Goal: Book appointment/travel/reservation

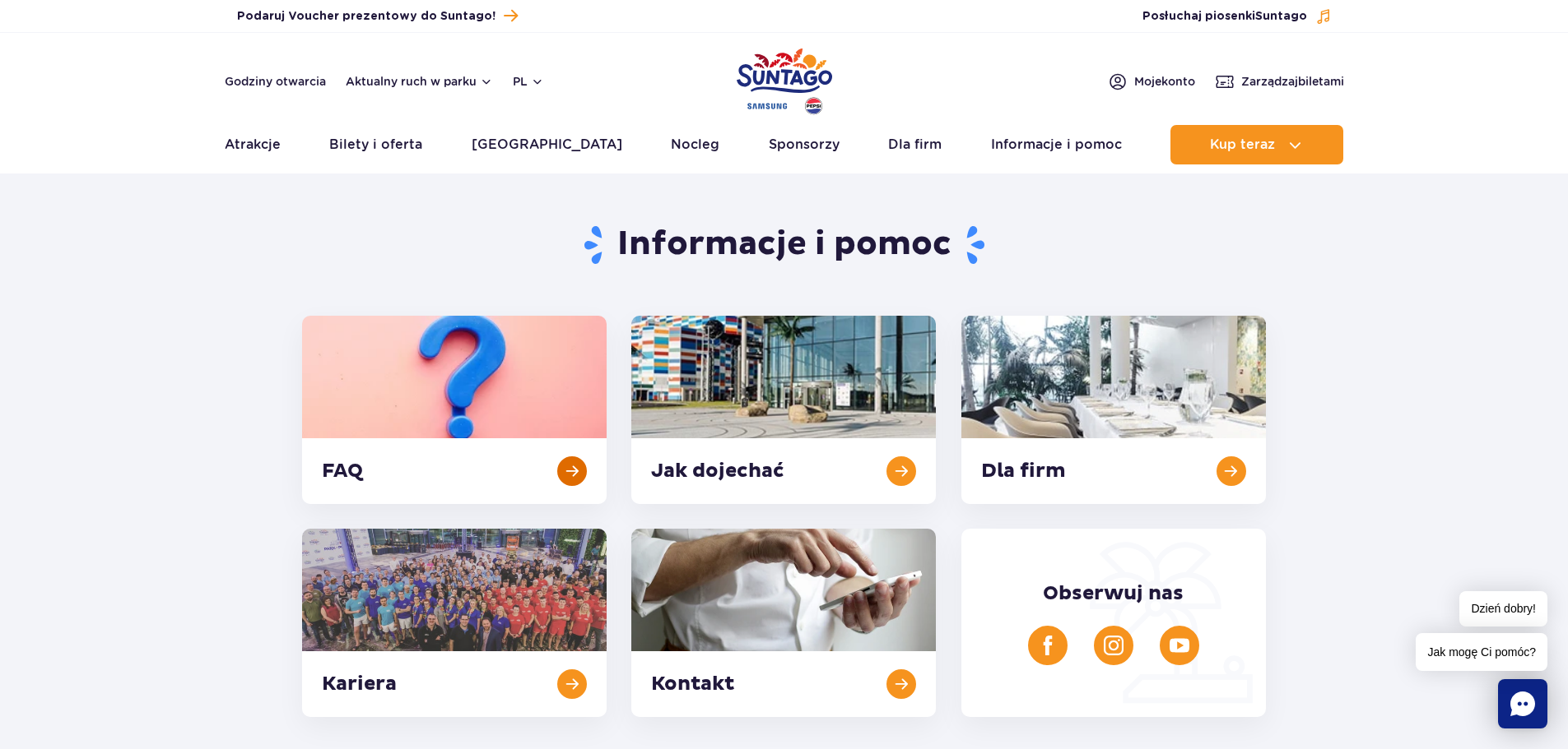
click at [461, 388] on link at bounding box center [454, 410] width 304 height 189
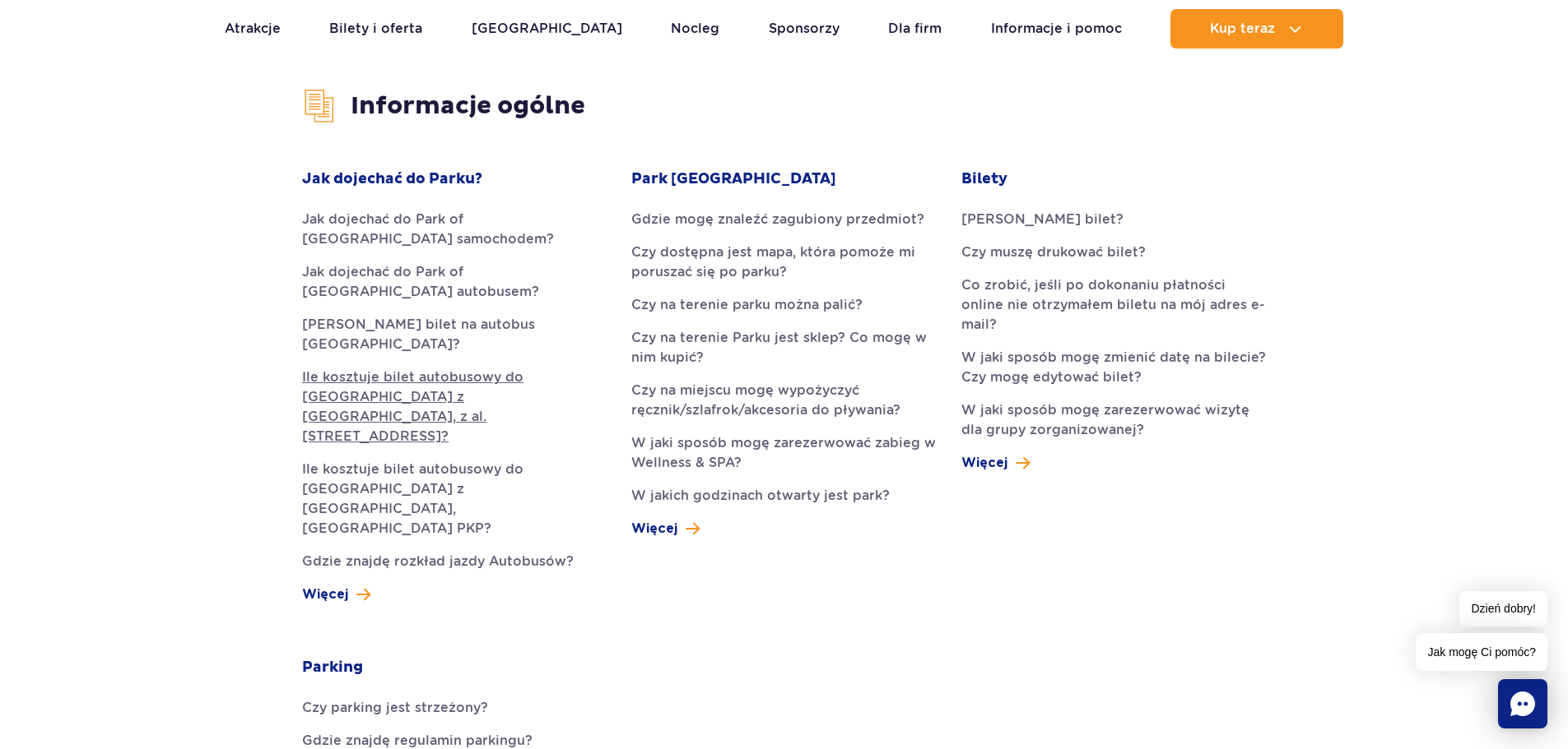
scroll to position [411, 0]
click at [818, 397] on link "Czy na miejscu mogę wypożyczyć ręcznik/szlafrok/akcesoria do pływania?" at bounding box center [784, 399] width 304 height 39
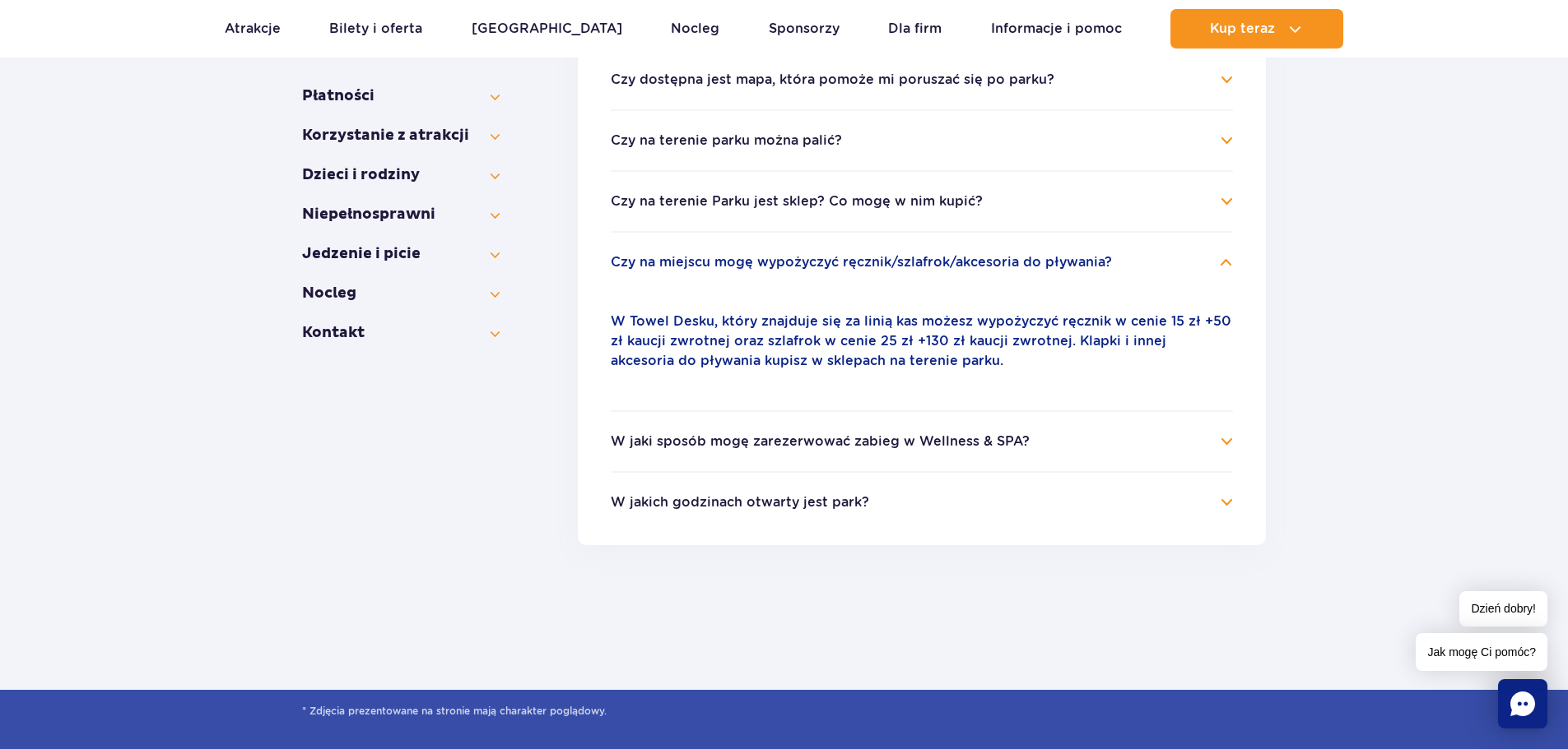
scroll to position [447, 0]
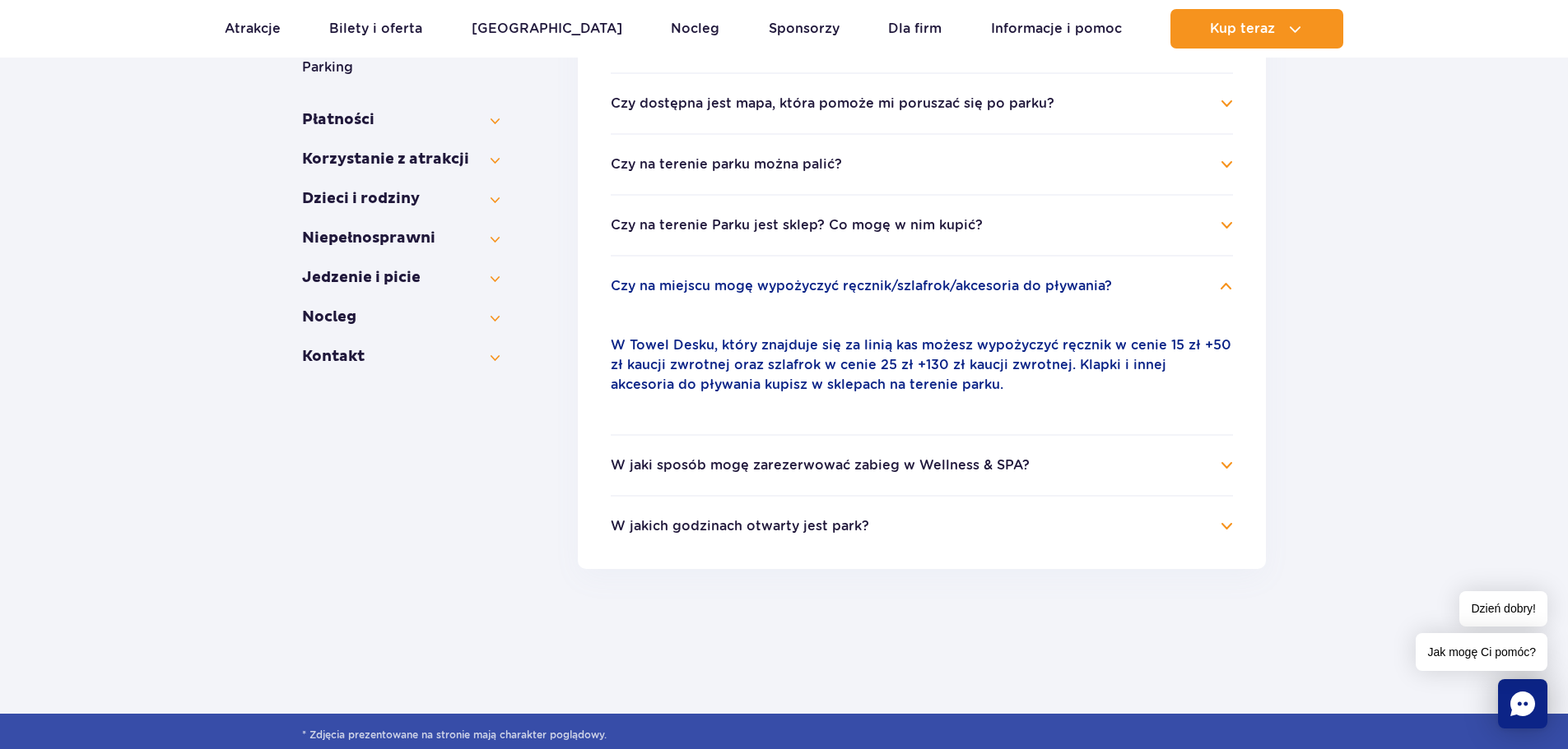
click at [836, 283] on button "Czy na miejscu mogę wypożyczyć ręcznik/szlafrok/akcesoria do pływania?" at bounding box center [861, 286] width 502 height 15
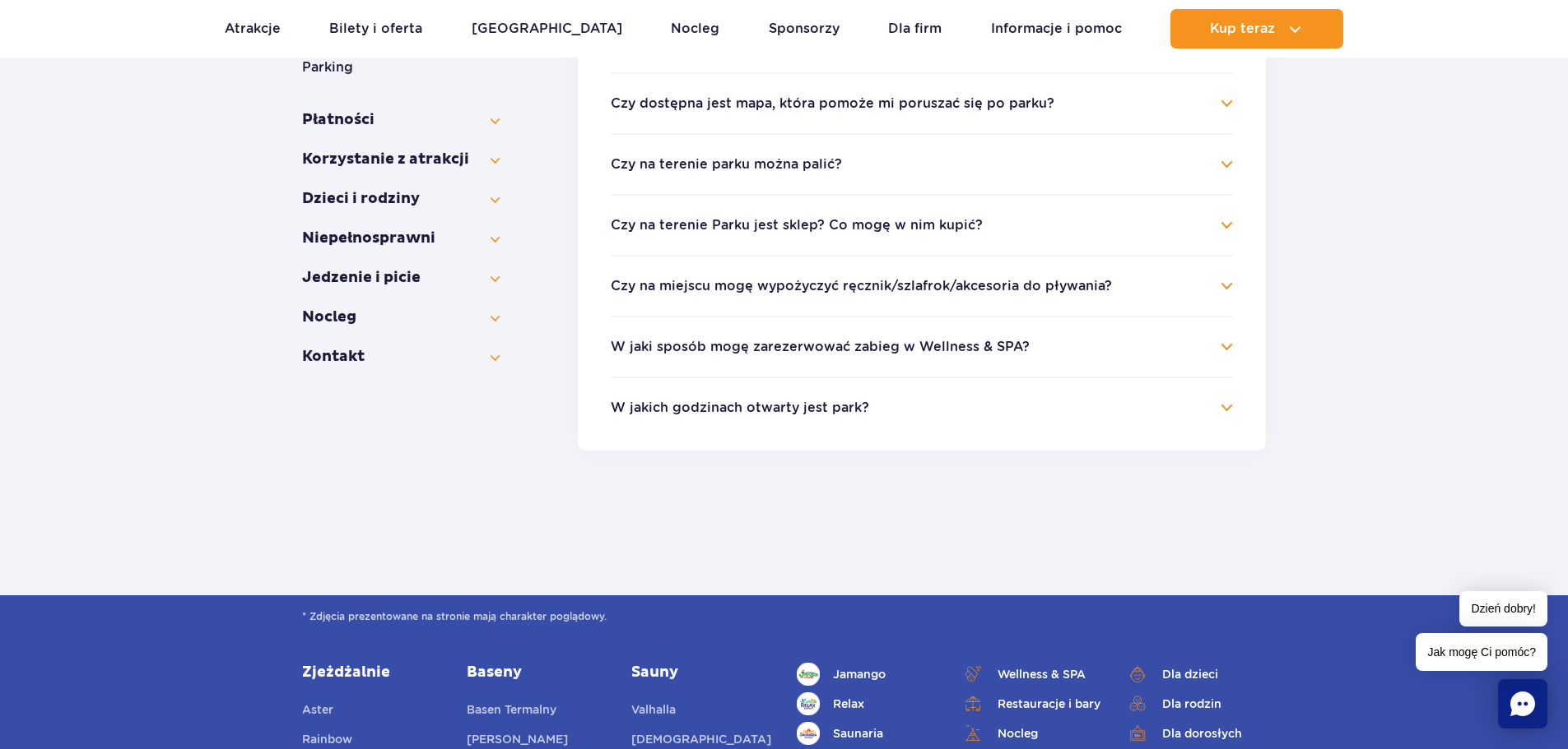
click at [836, 283] on button "Czy na miejscu mogę wypożyczyć ręcznik/szlafrok/akcesoria do pływania?" at bounding box center [861, 286] width 502 height 15
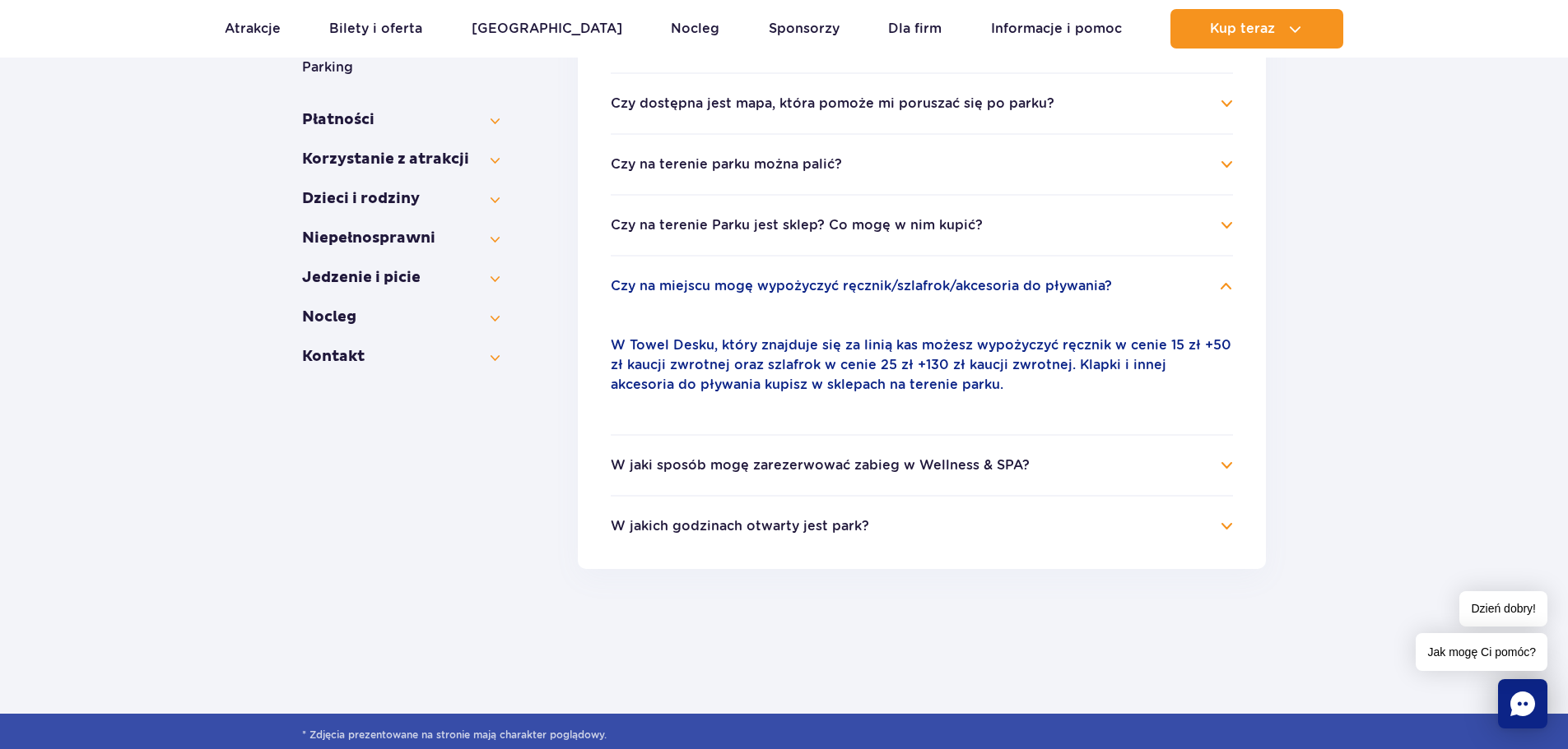
click at [698, 466] on button "W jaki sposób mogę zarezerwować zabieg w Wellness & SPA?" at bounding box center [820, 466] width 419 height 15
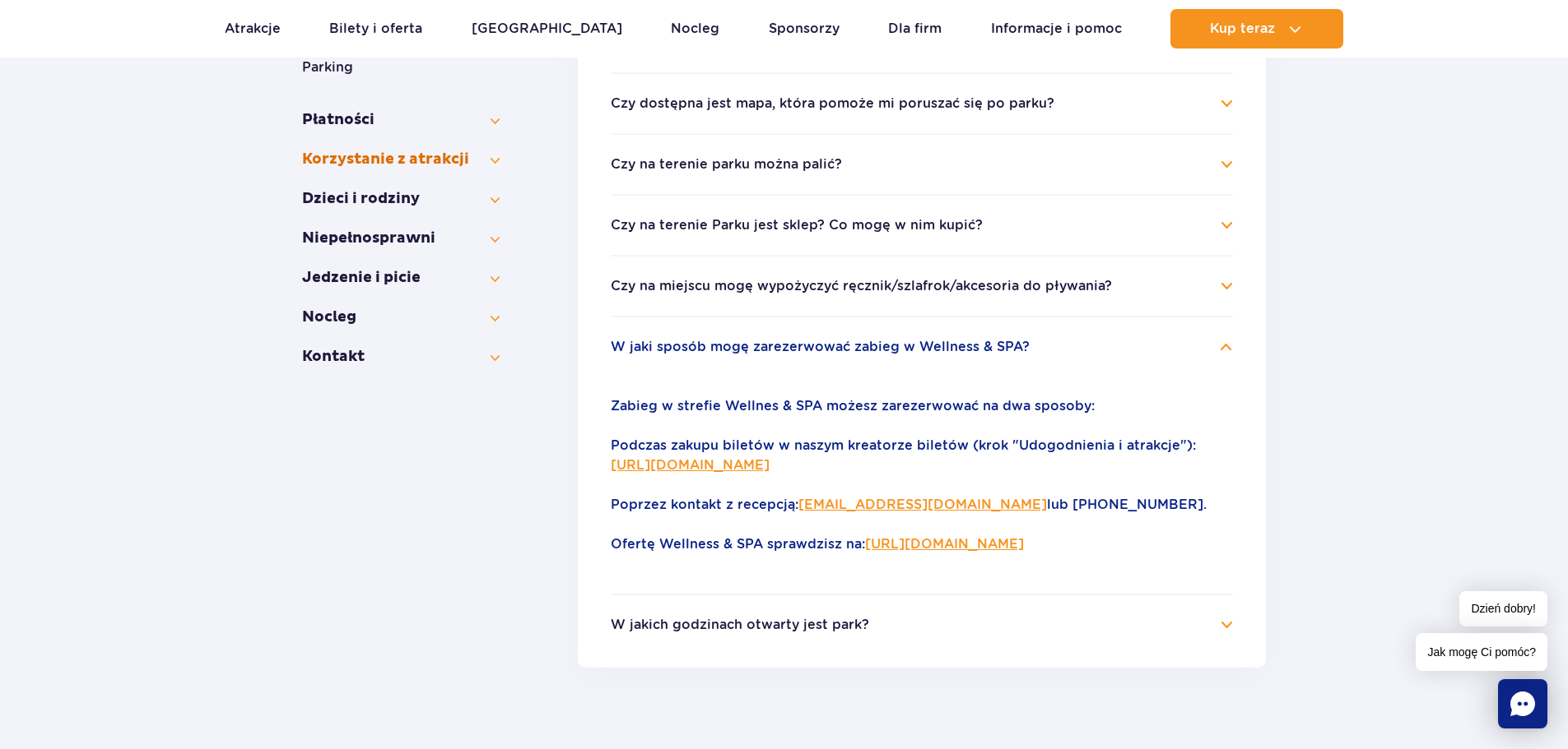
click at [383, 150] on button "Korzystanie z atrakcji" at bounding box center [400, 160] width 197 height 20
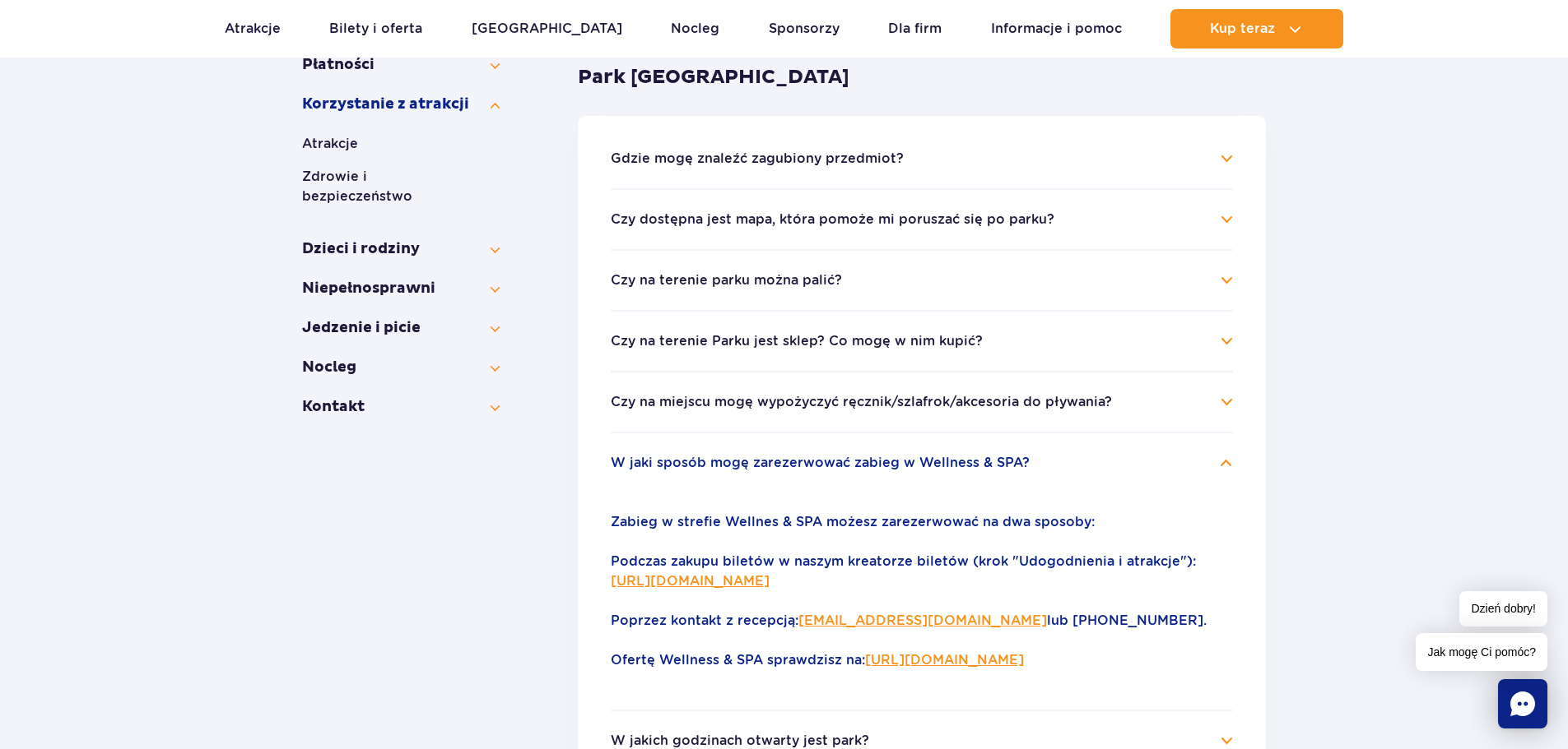
scroll to position [118, 0]
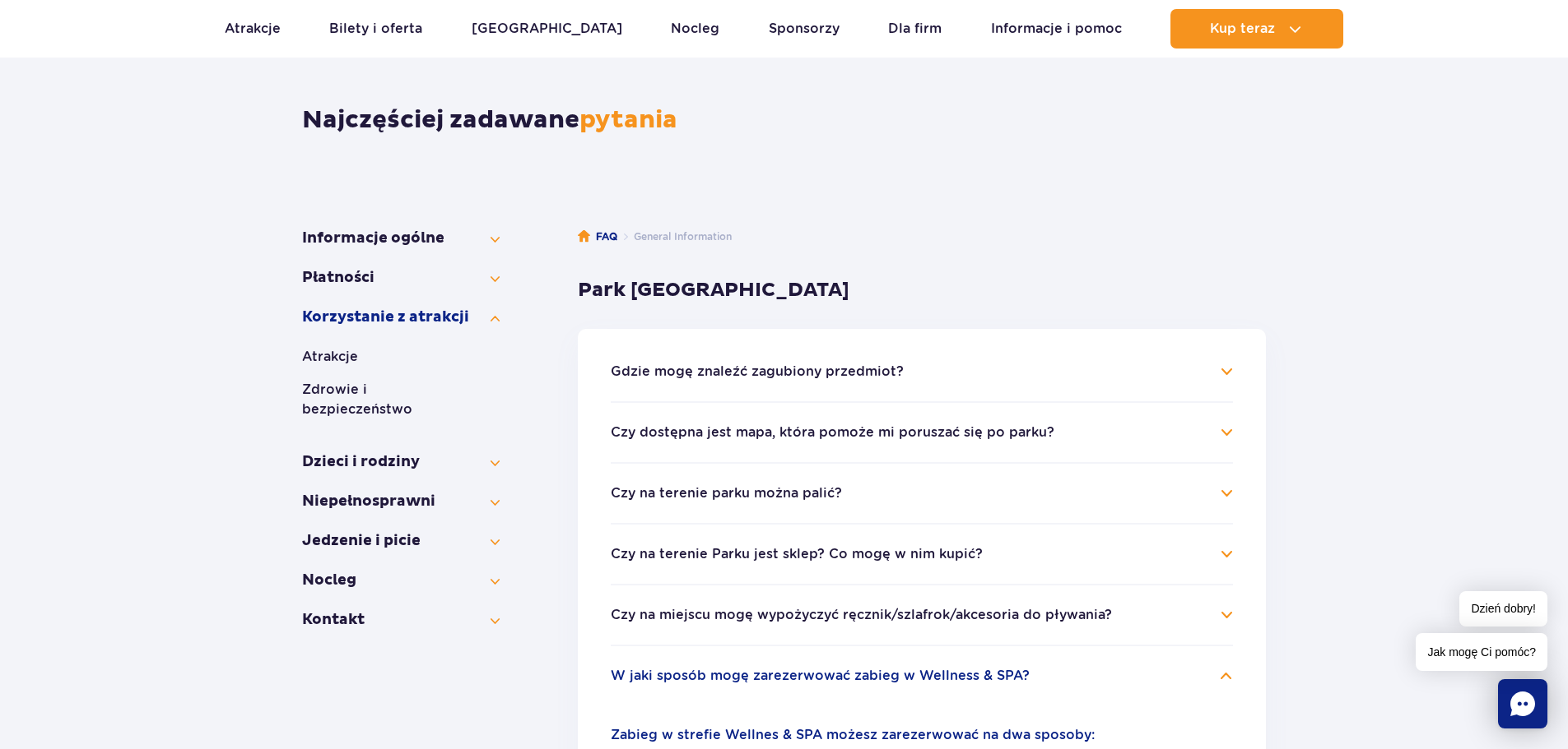
click at [329, 342] on li "Korzystanie z atrakcji Atrakcje Zdrowie i bezpieczeństwo" at bounding box center [400, 370] width 197 height 125
click at [331, 357] on button "Atrakcje" at bounding box center [400, 357] width 197 height 20
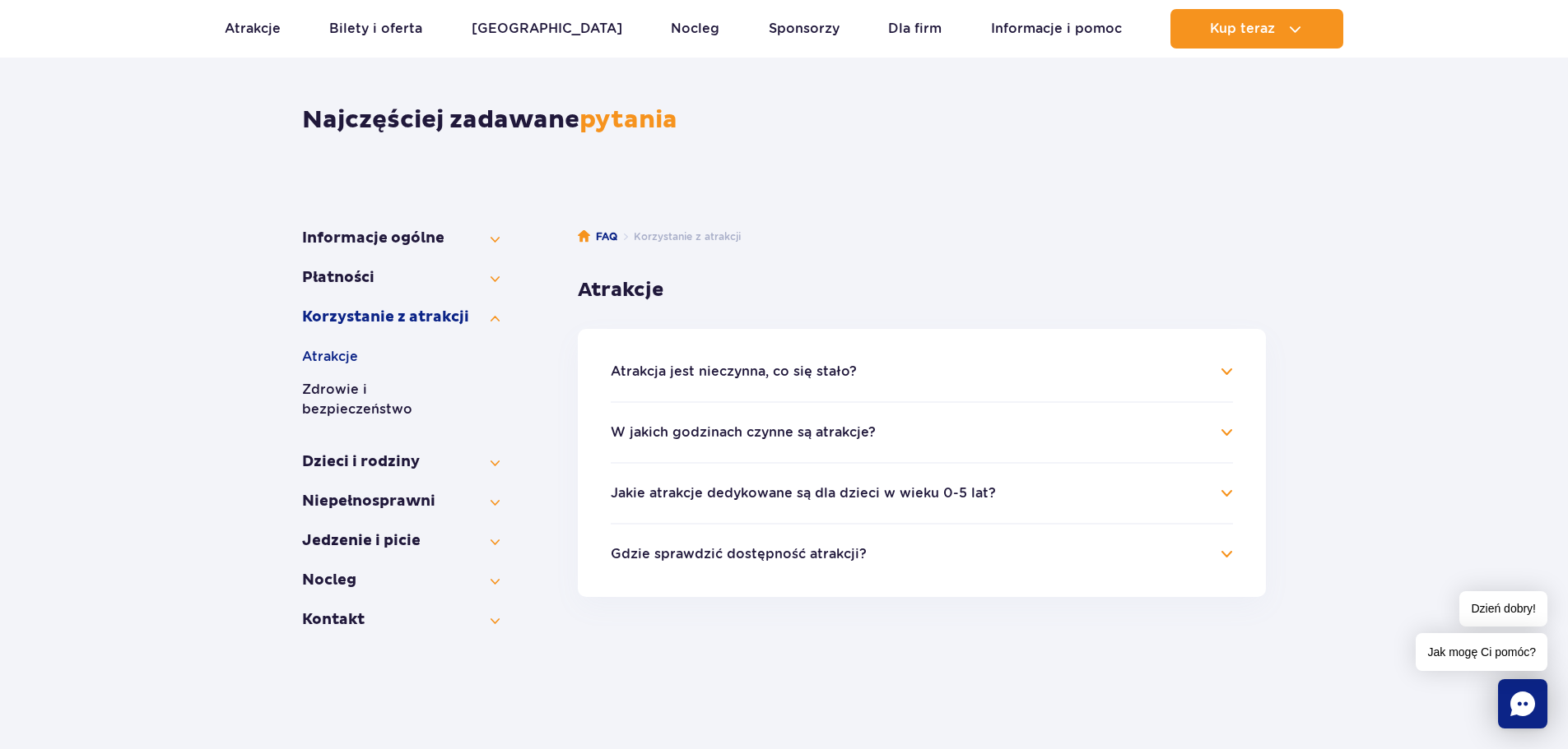
click at [700, 373] on button "Atrakcja jest nieczynna, co się stało?" at bounding box center [734, 372] width 246 height 15
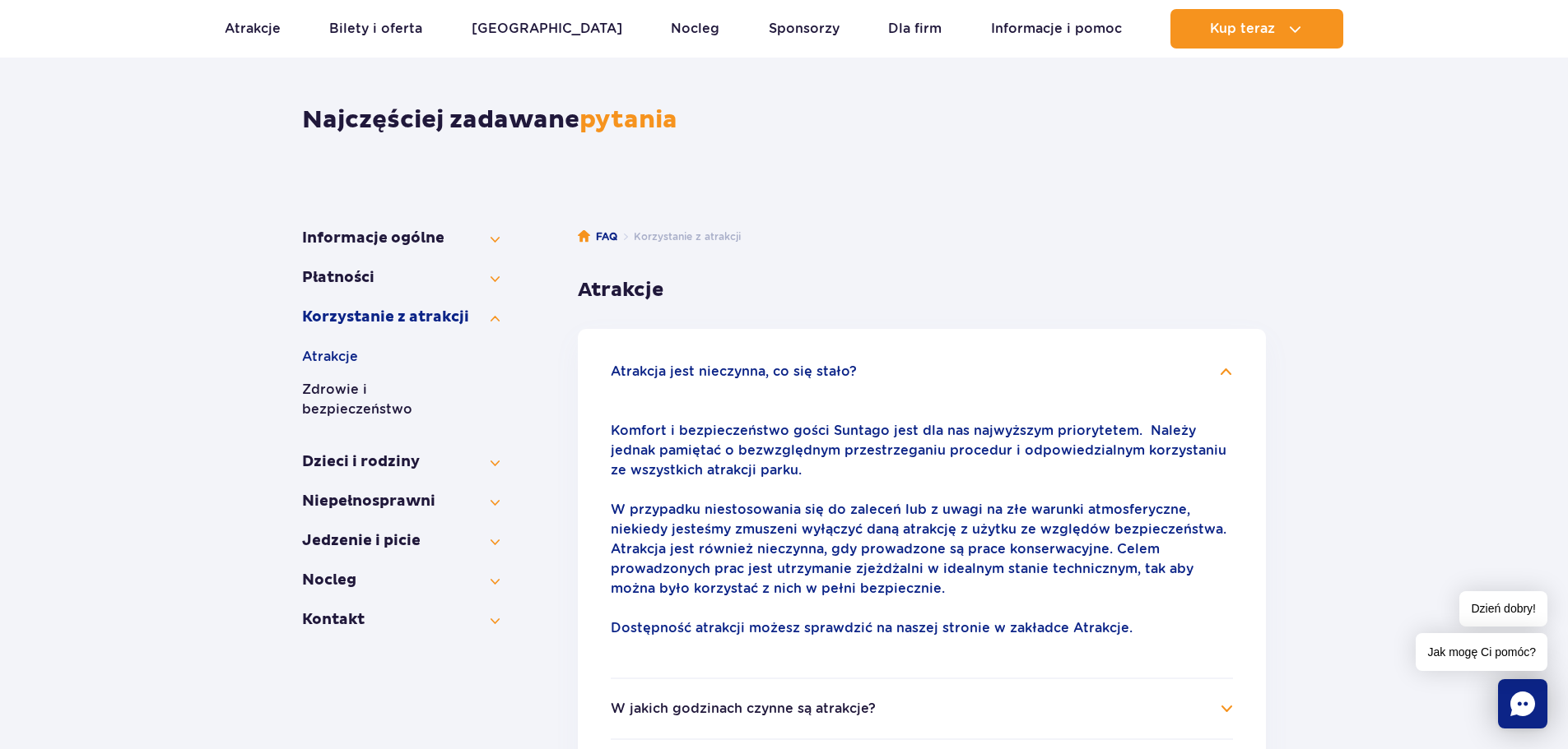
click at [700, 372] on button "Atrakcja jest nieczynna, co się stało?" at bounding box center [734, 372] width 246 height 15
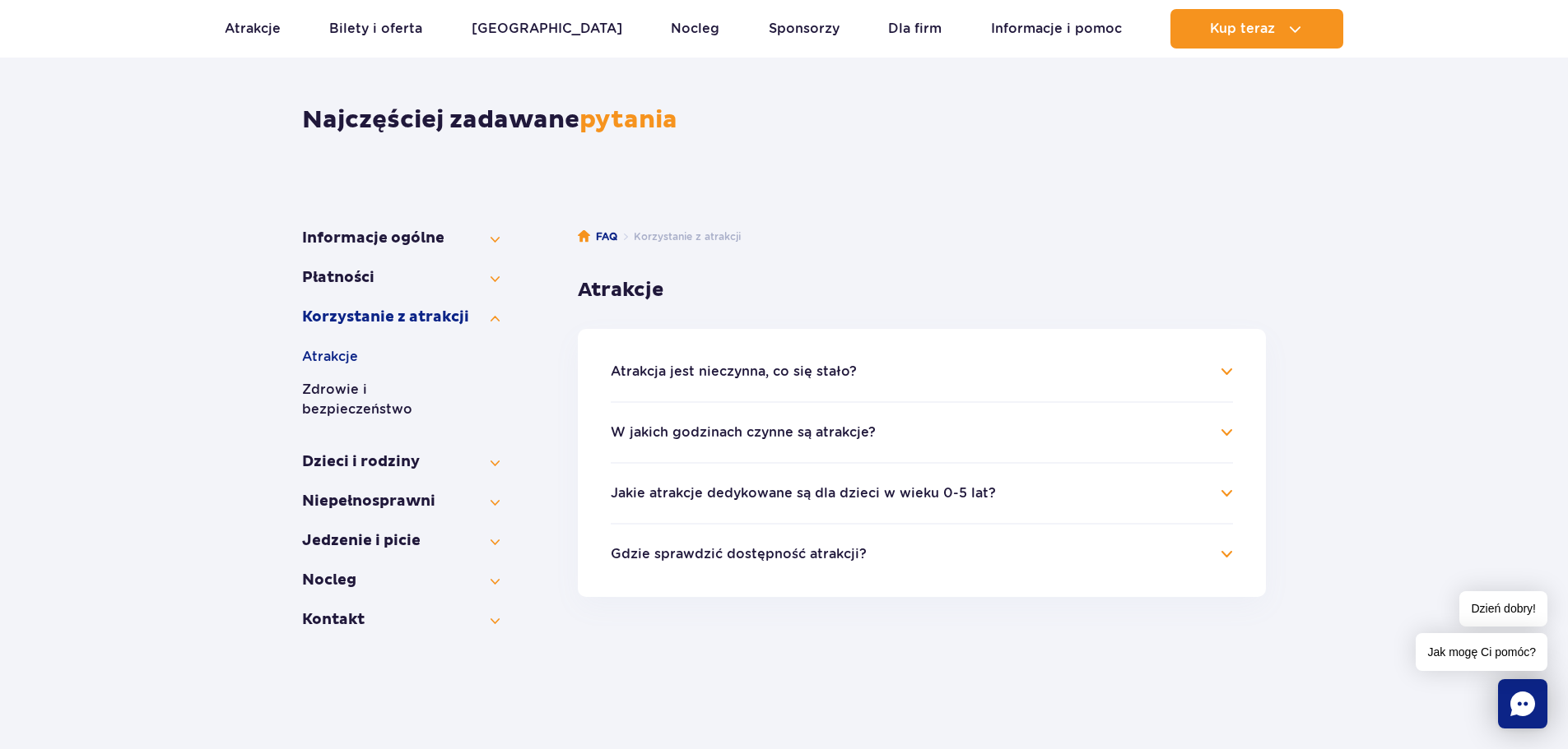
click at [412, 378] on ul "Atrakcje Zdrowie i bezpieczeństwo" at bounding box center [400, 390] width 197 height 86
click at [408, 387] on button "Zdrowie i bezpieczeństwo" at bounding box center [400, 399] width 197 height 39
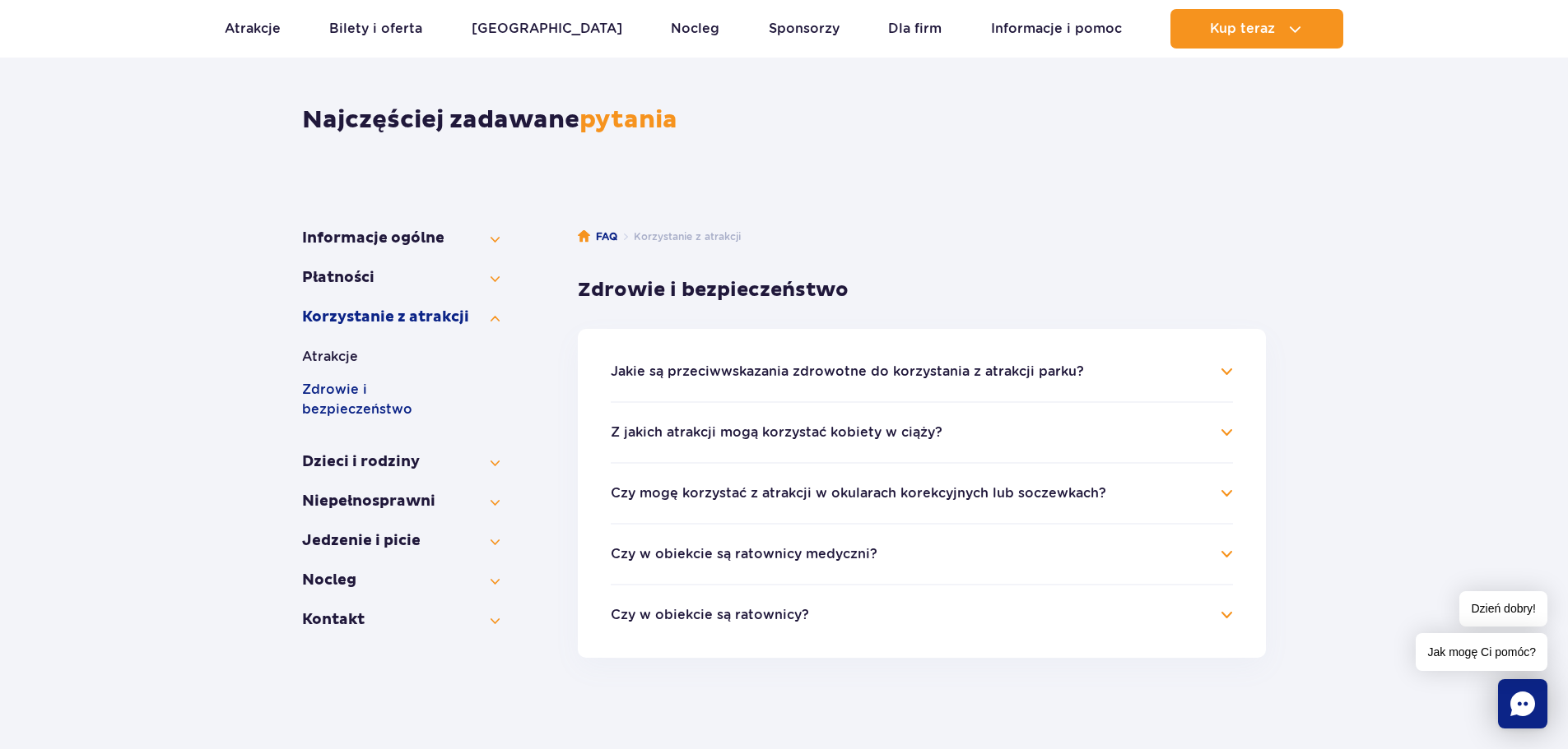
click at [650, 375] on button "Jakie są przeciwwskazania zdrowotne do korzystania z atrakcji parku?" at bounding box center [847, 372] width 473 height 15
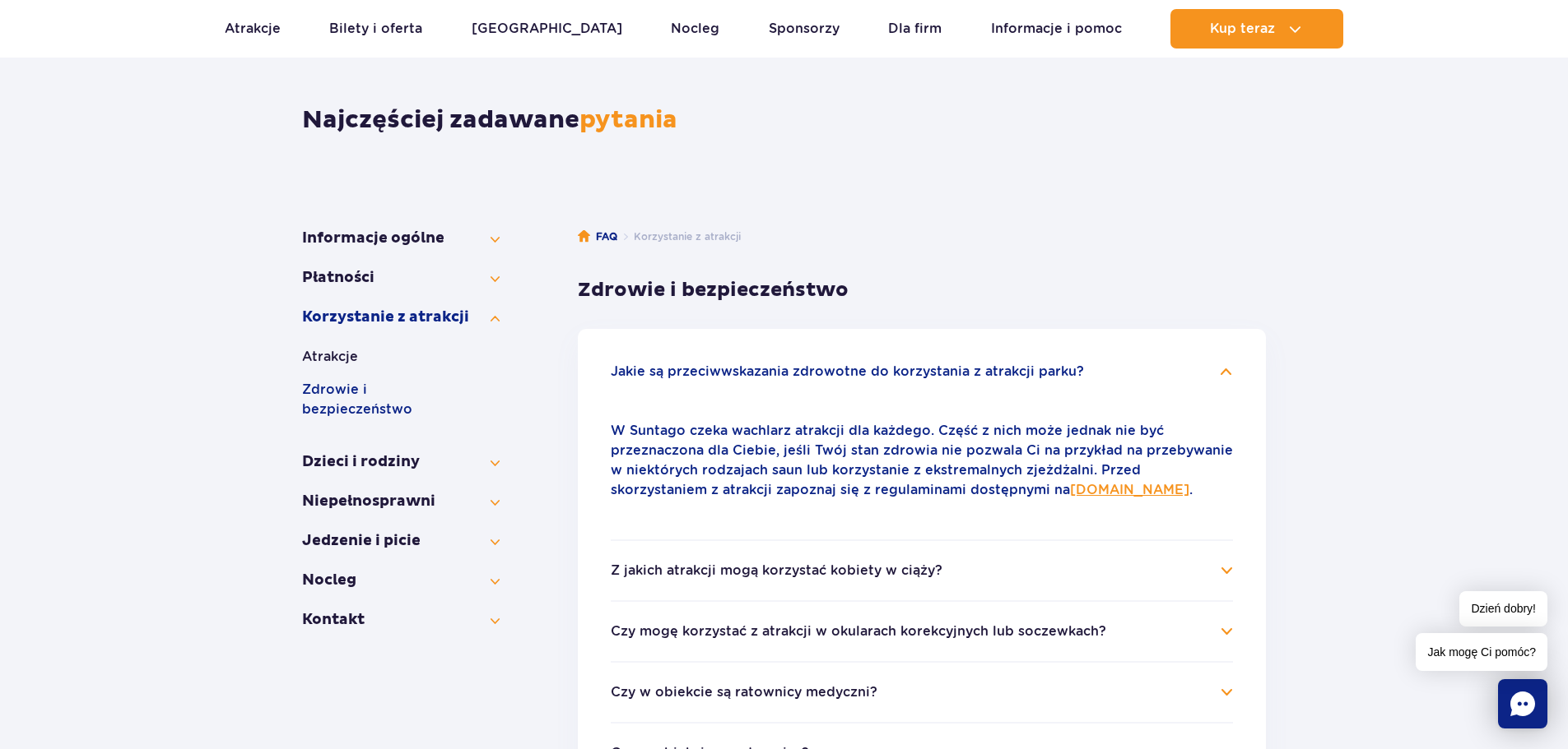
click at [650, 374] on button "Jakie są przeciwwskazania zdrowotne do korzystania z atrakcji parku?" at bounding box center [847, 372] width 473 height 15
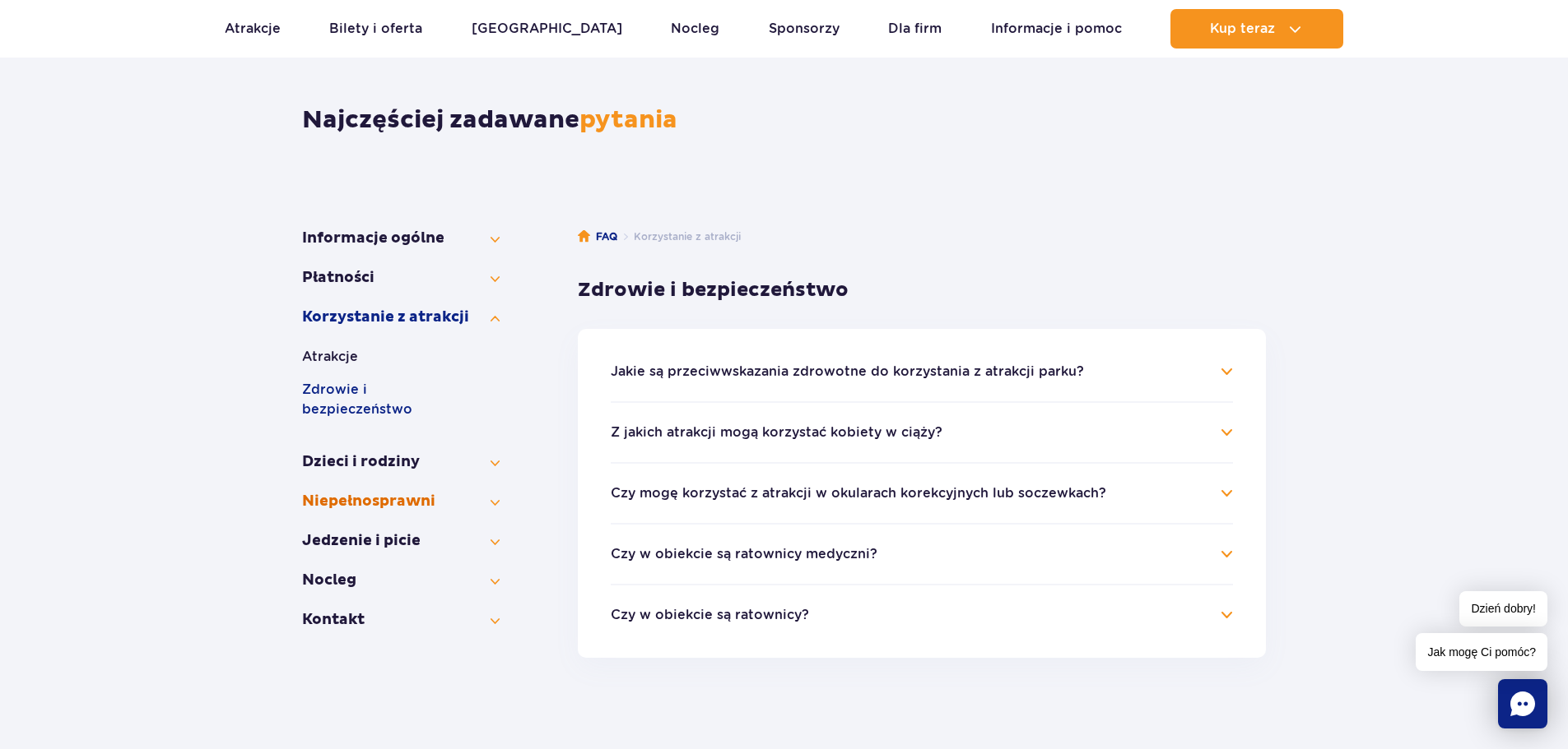
click at [357, 492] on button "Niepełno­sprawni" at bounding box center [400, 502] width 197 height 20
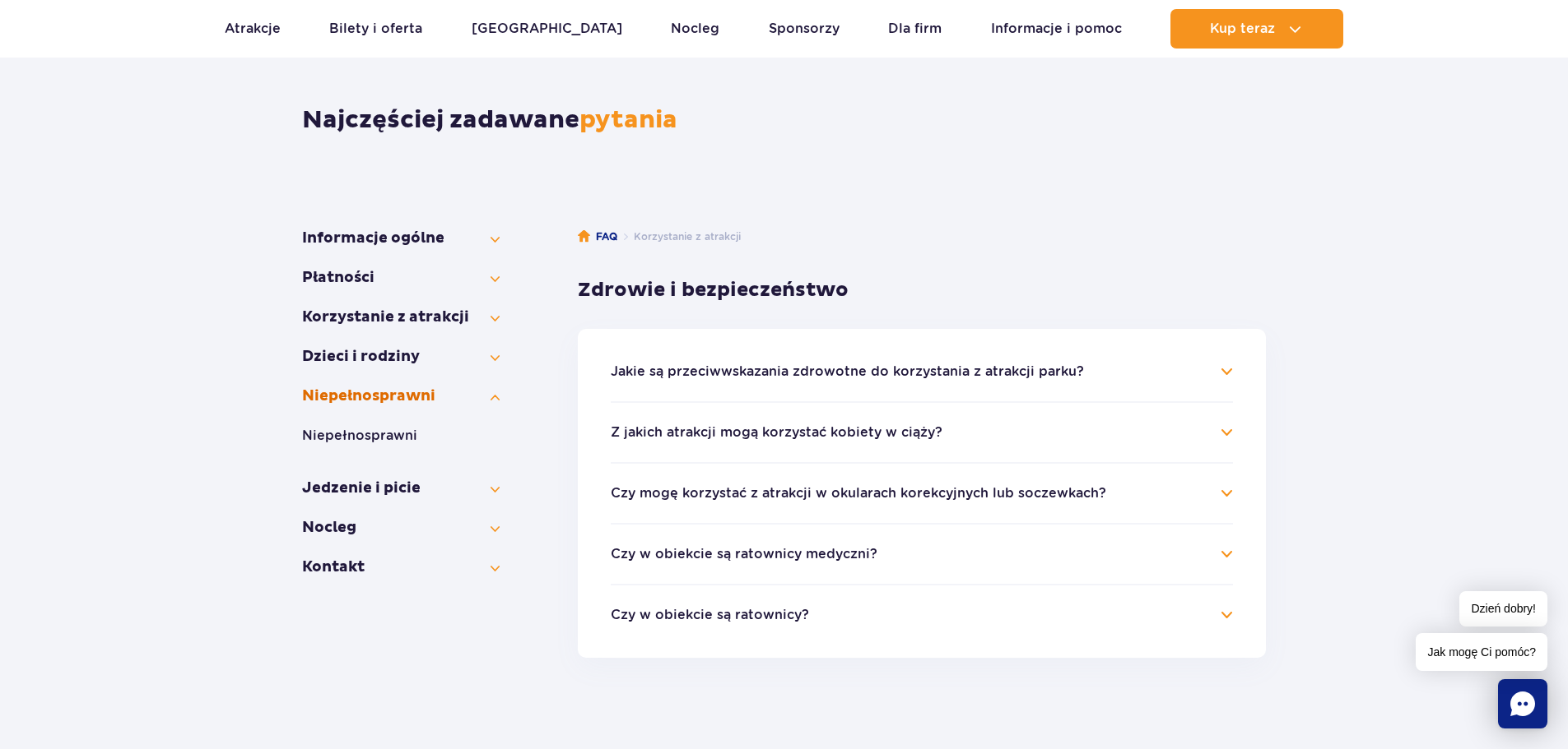
click at [366, 392] on button "Niepełno­sprawni" at bounding box center [400, 397] width 197 height 20
click at [378, 421] on button "Niepełno­sprawni" at bounding box center [400, 416] width 197 height 20
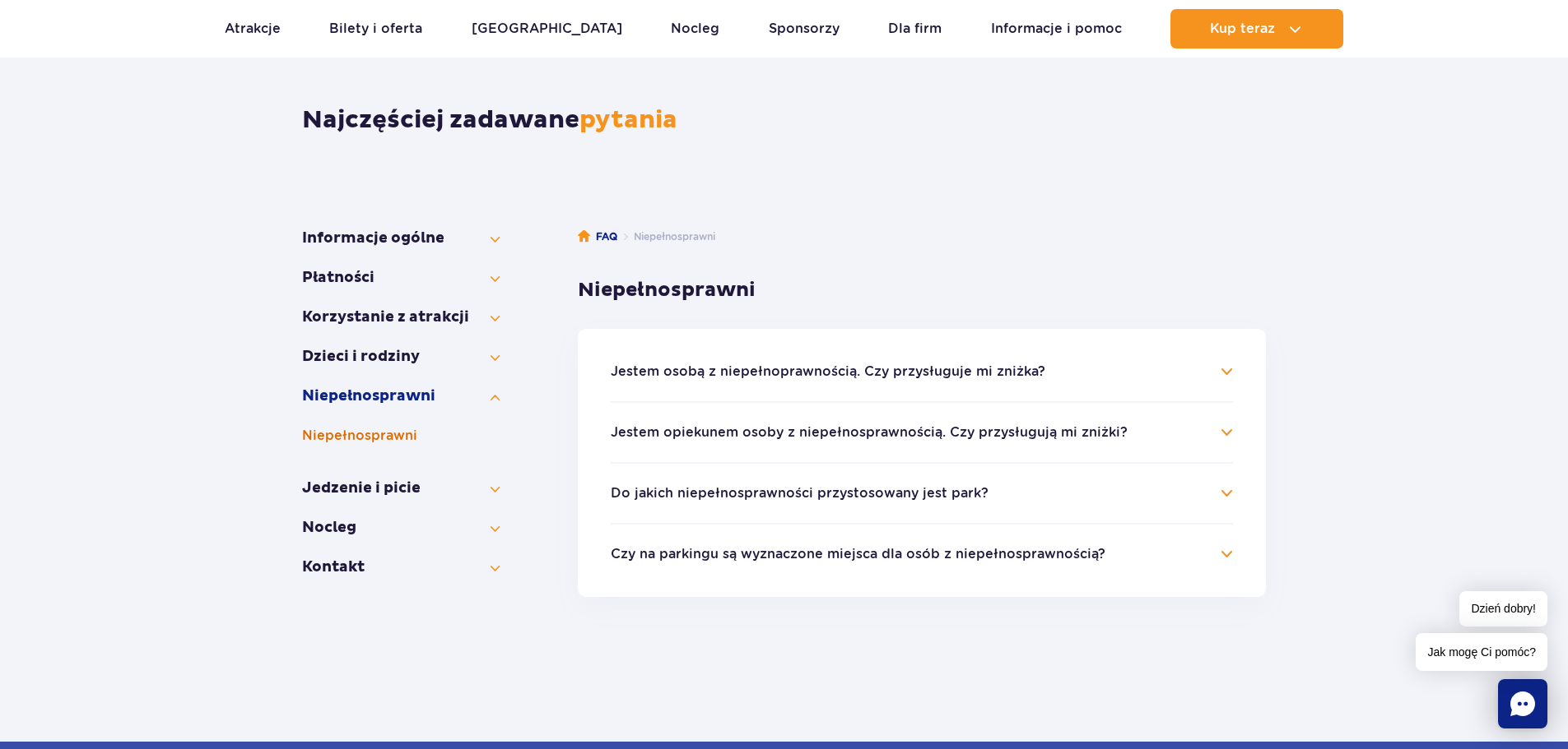
click at [378, 429] on button "Niepełno­sprawni" at bounding box center [400, 436] width 197 height 20
click at [368, 480] on div "Informacje ogólne Jak dojechać do Parku? Park Wodny Suntago Bilety Parking Płat…" at bounding box center [400, 412] width 197 height 368
click at [368, 484] on button "Jedzenie i picie" at bounding box center [400, 489] width 197 height 20
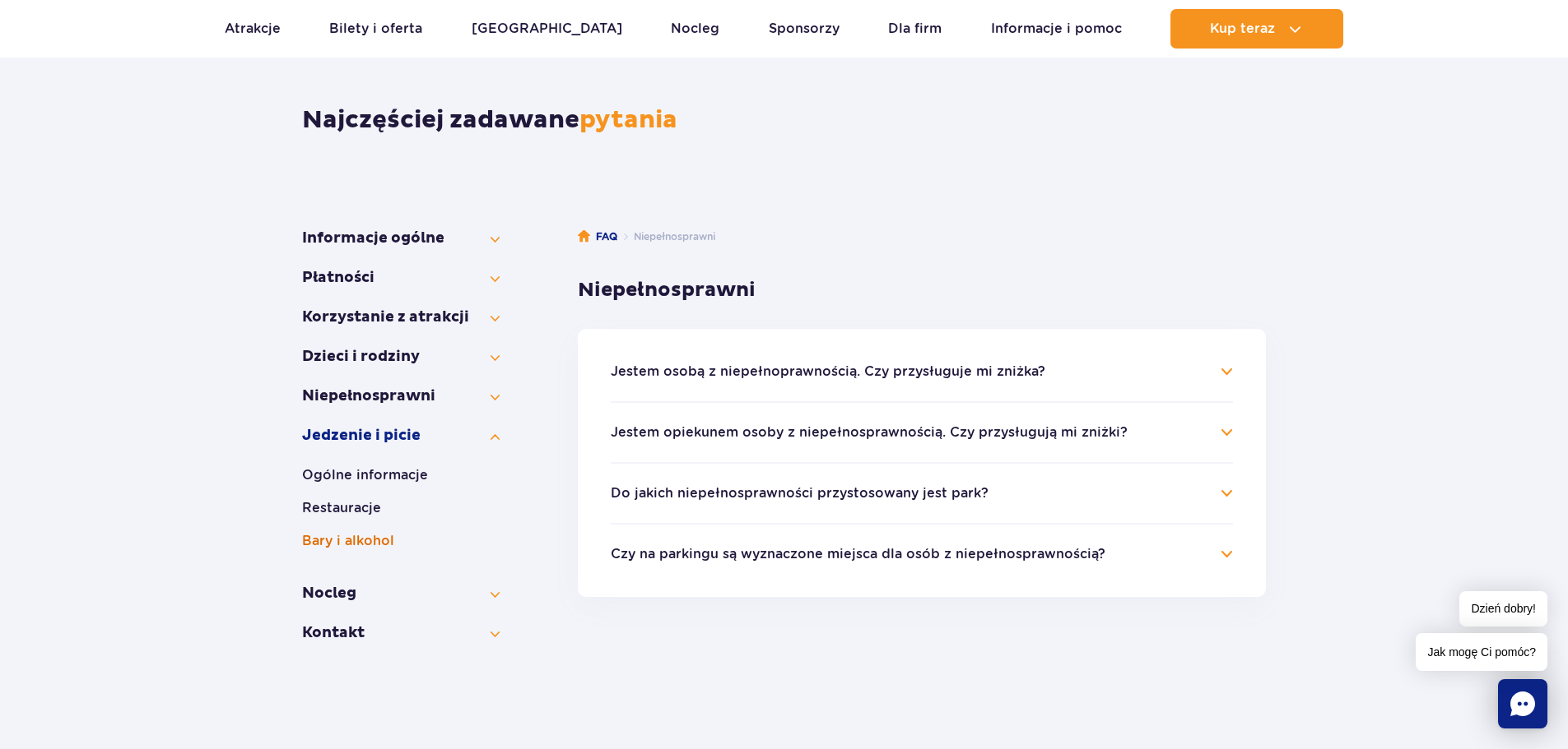
click at [349, 547] on button "Bary i alkohol" at bounding box center [400, 541] width 197 height 20
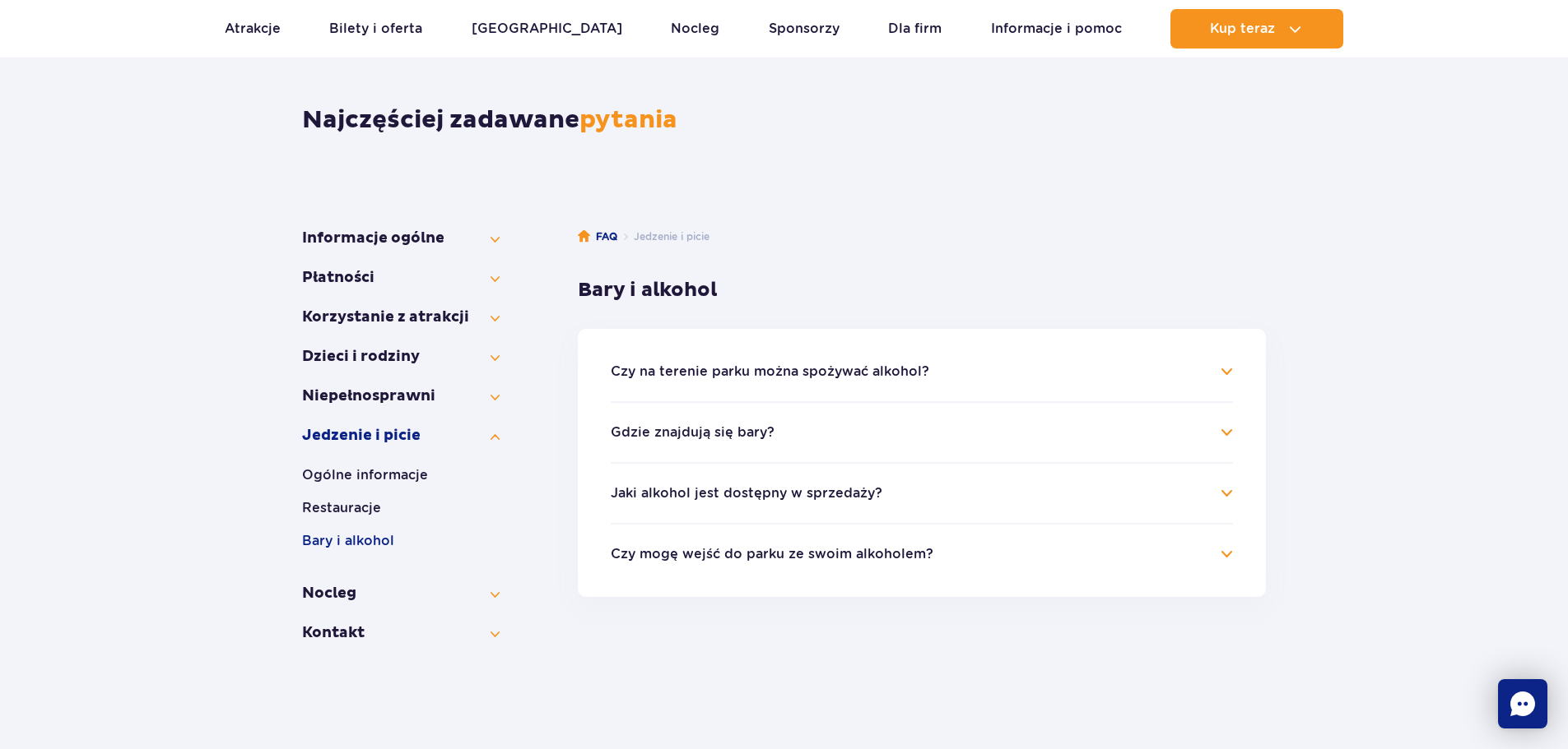
click at [795, 367] on button "Czy na terenie parku można spożywać alkohol?" at bounding box center [769, 372] width 319 height 15
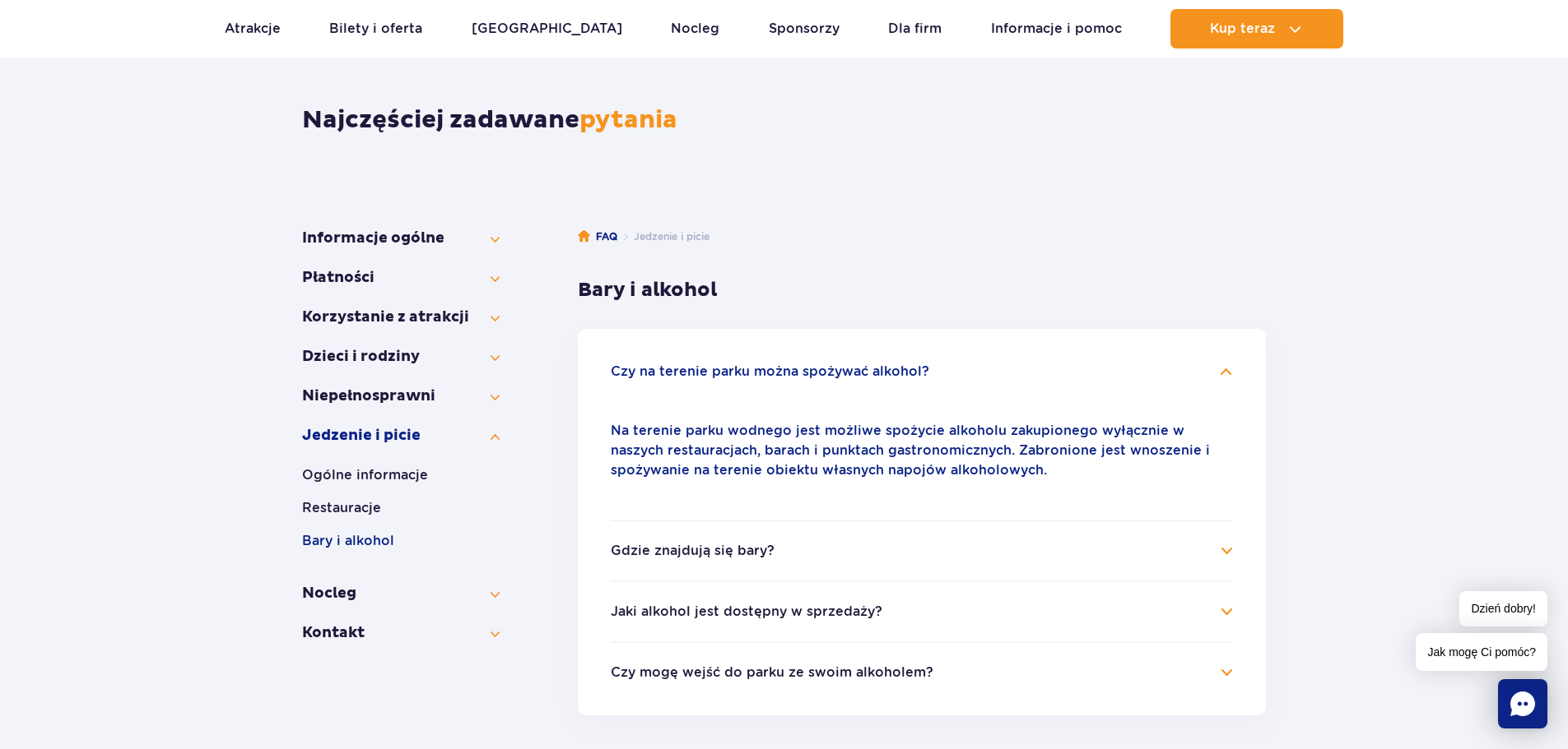
click at [795, 367] on button "Czy na terenie parku można spożywać alkohol?" at bounding box center [769, 372] width 319 height 15
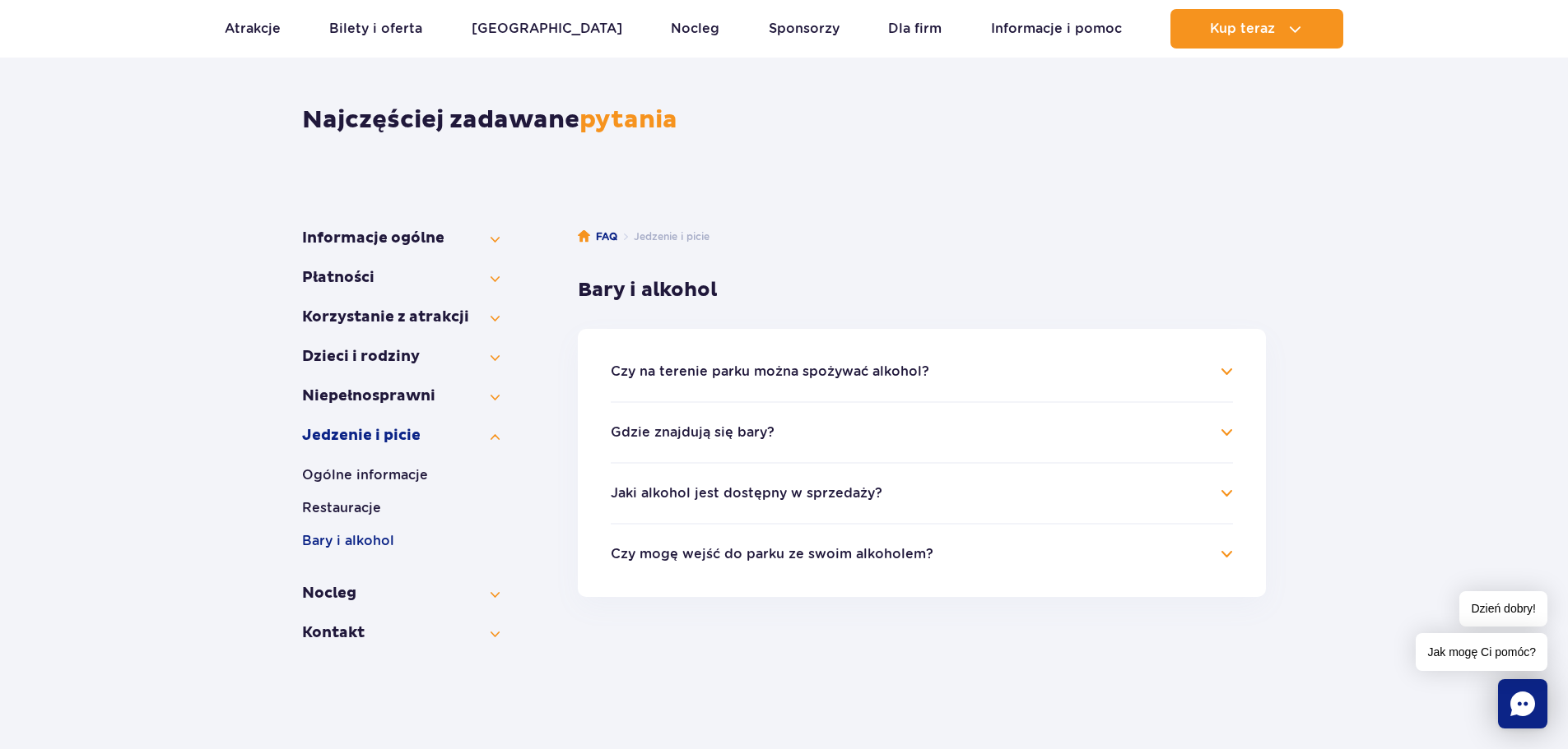
click at [741, 442] on li "Gdzie znajdują się bary? Naszych barów szukaj w strefie Jamango: bar w basenie …" at bounding box center [922, 431] width 622 height 61
click at [741, 428] on button "Gdzie znajdują się bary?" at bounding box center [692, 433] width 164 height 15
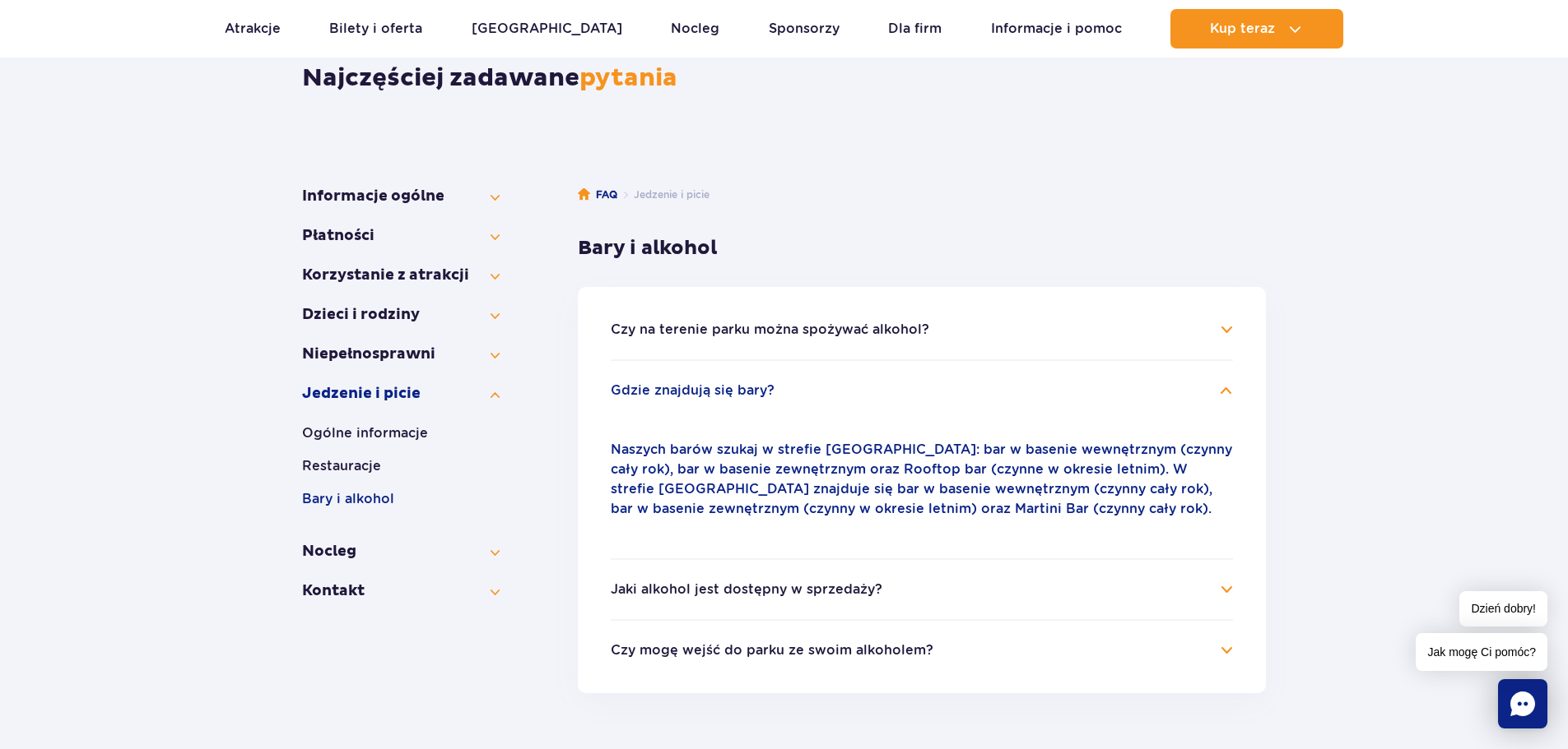
scroll to position [200, 0]
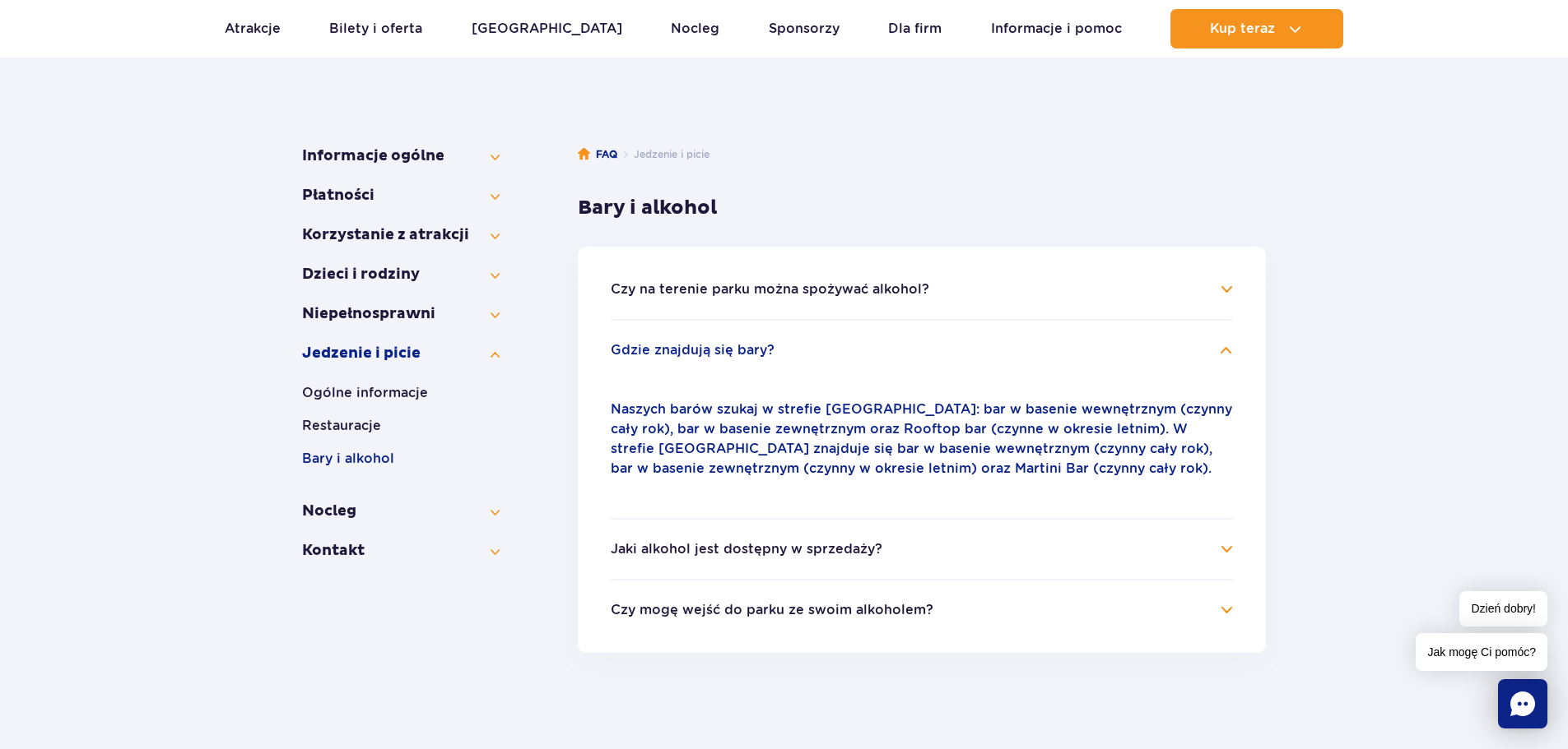
click at [840, 554] on button "Jaki alkohol jest dostępny w sprzedaży?" at bounding box center [746, 549] width 271 height 15
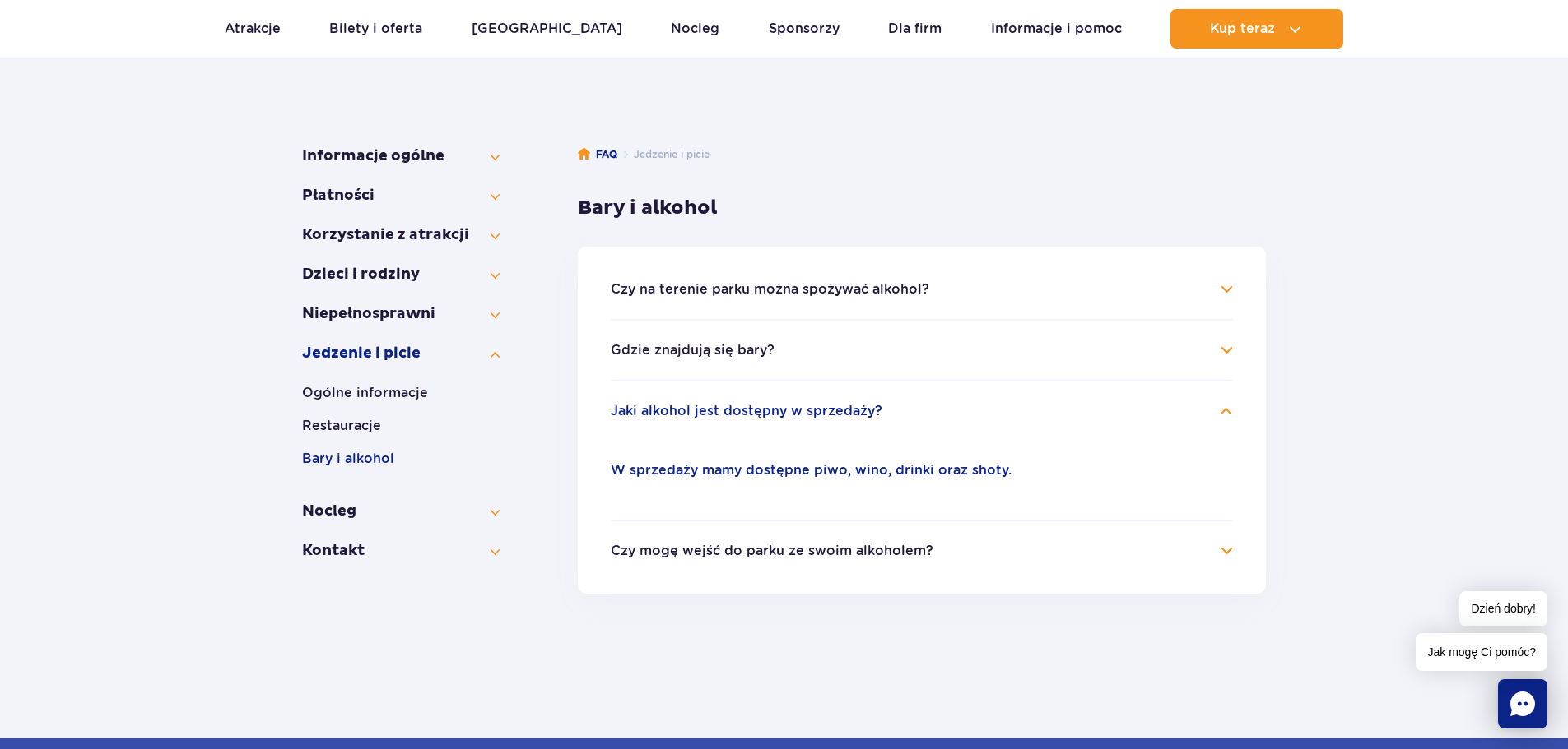
click at [745, 341] on h4 "Gdzie znajdują się bary?" at bounding box center [922, 351] width 622 height 20
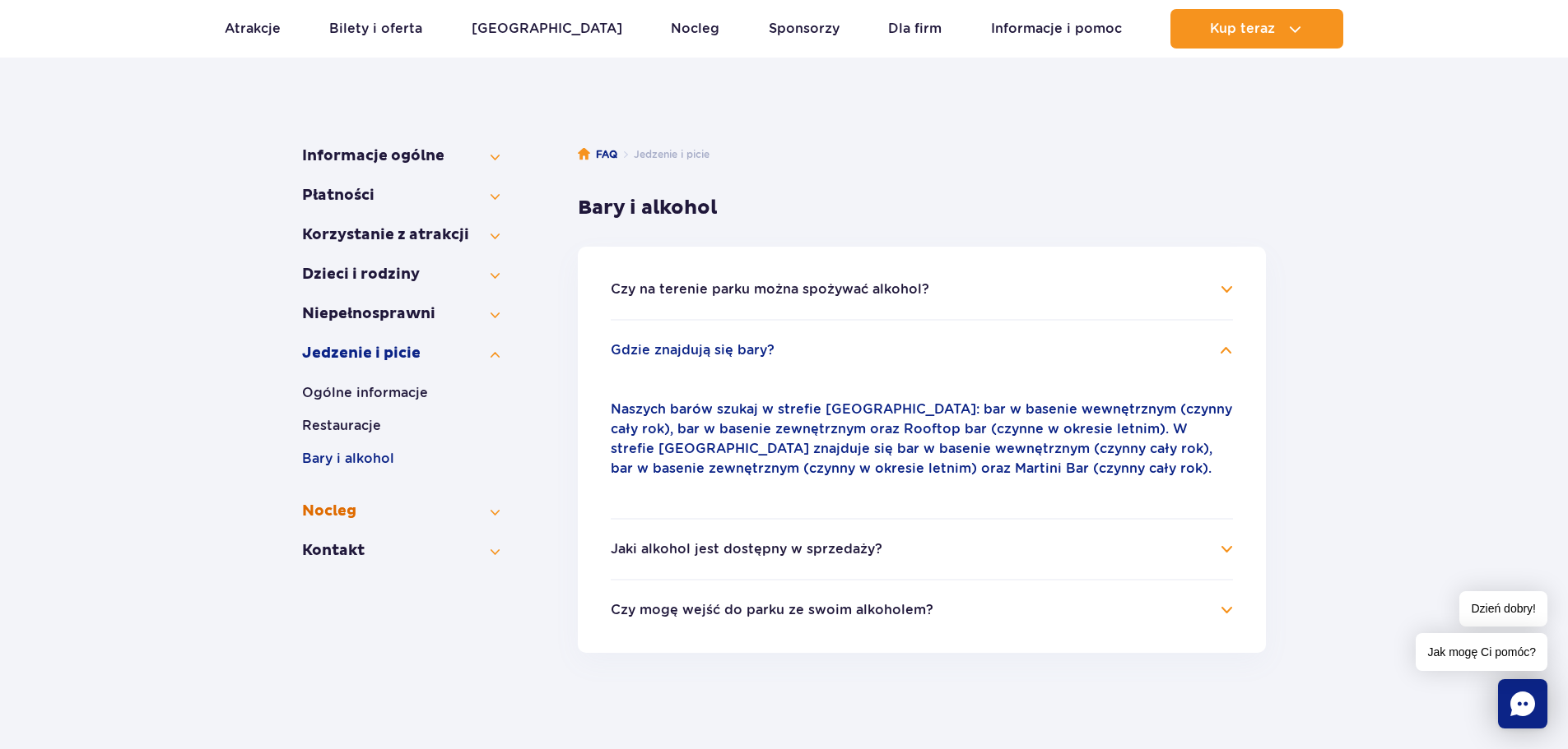
click at [316, 511] on button "Nocleg" at bounding box center [400, 512] width 197 height 20
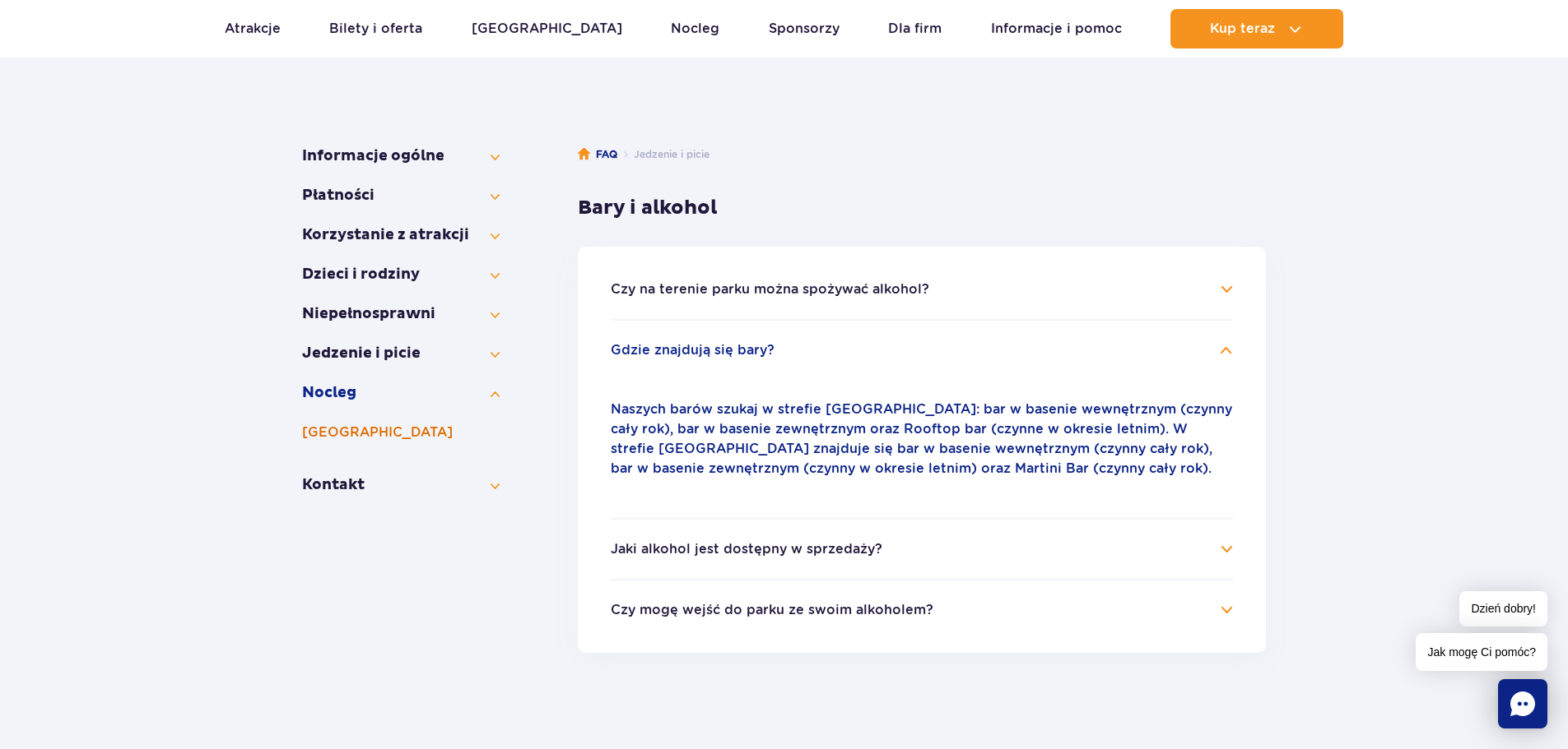
click at [390, 433] on button "Suntago Village" at bounding box center [400, 433] width 197 height 20
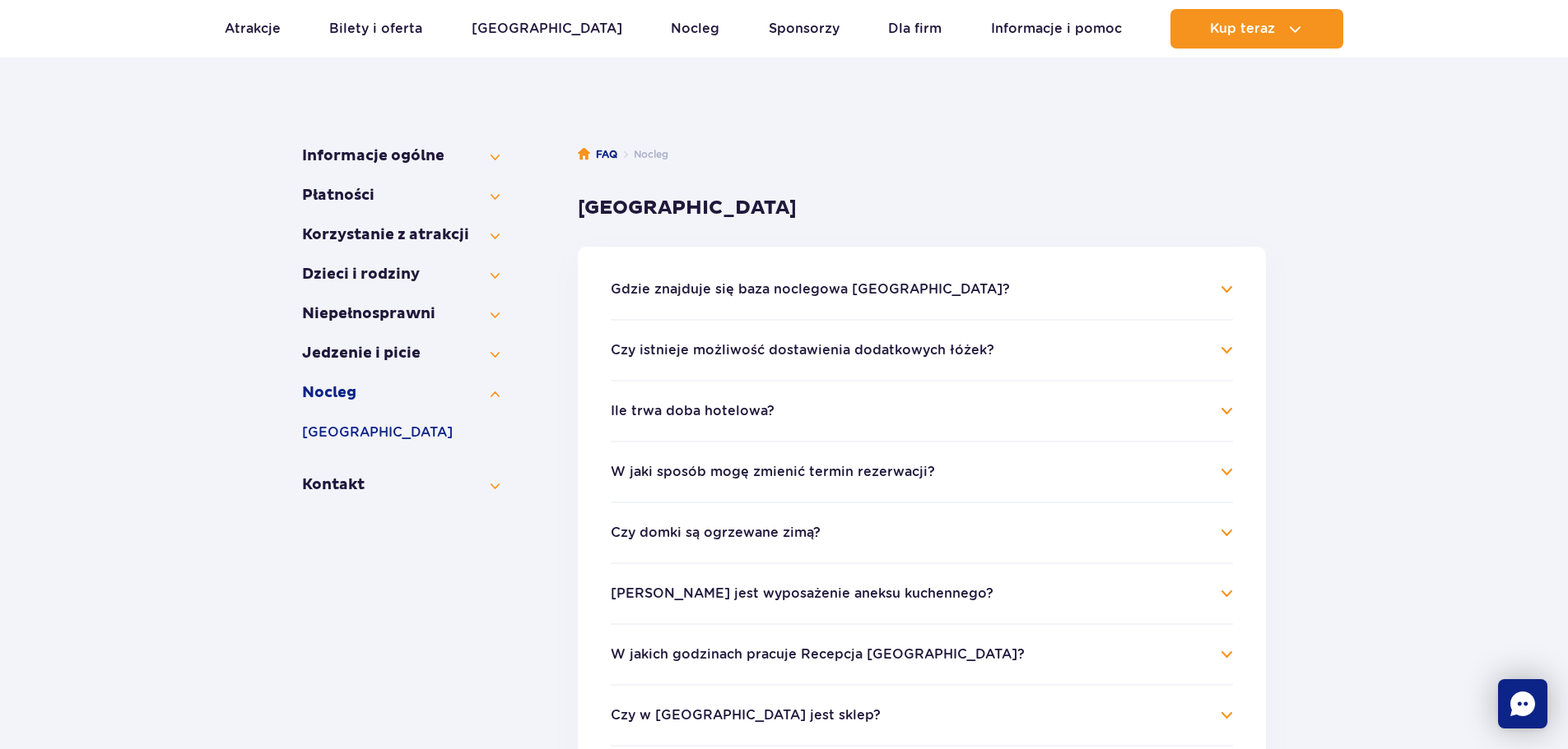
click at [752, 302] on li "Gdzie znajduje się baza noclegowa Suntago Village? Suntago Village znajduje się…" at bounding box center [922, 298] width 622 height 39
click at [821, 283] on button "Gdzie znajduje się baza noclegowa Suntago Village?" at bounding box center [810, 289] width 399 height 15
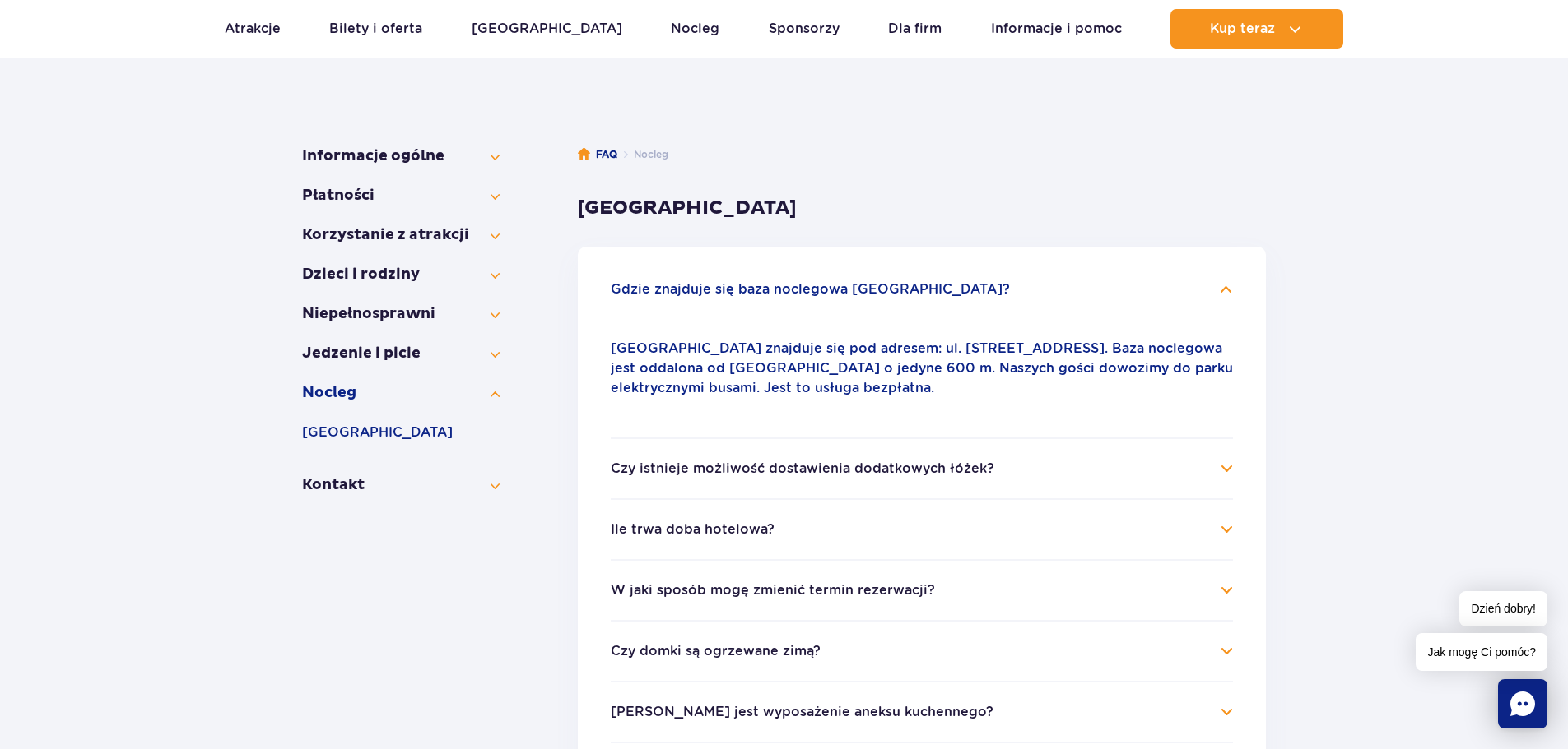
click at [735, 530] on button "Ile trwa doba hotelowa?" at bounding box center [692, 530] width 164 height 15
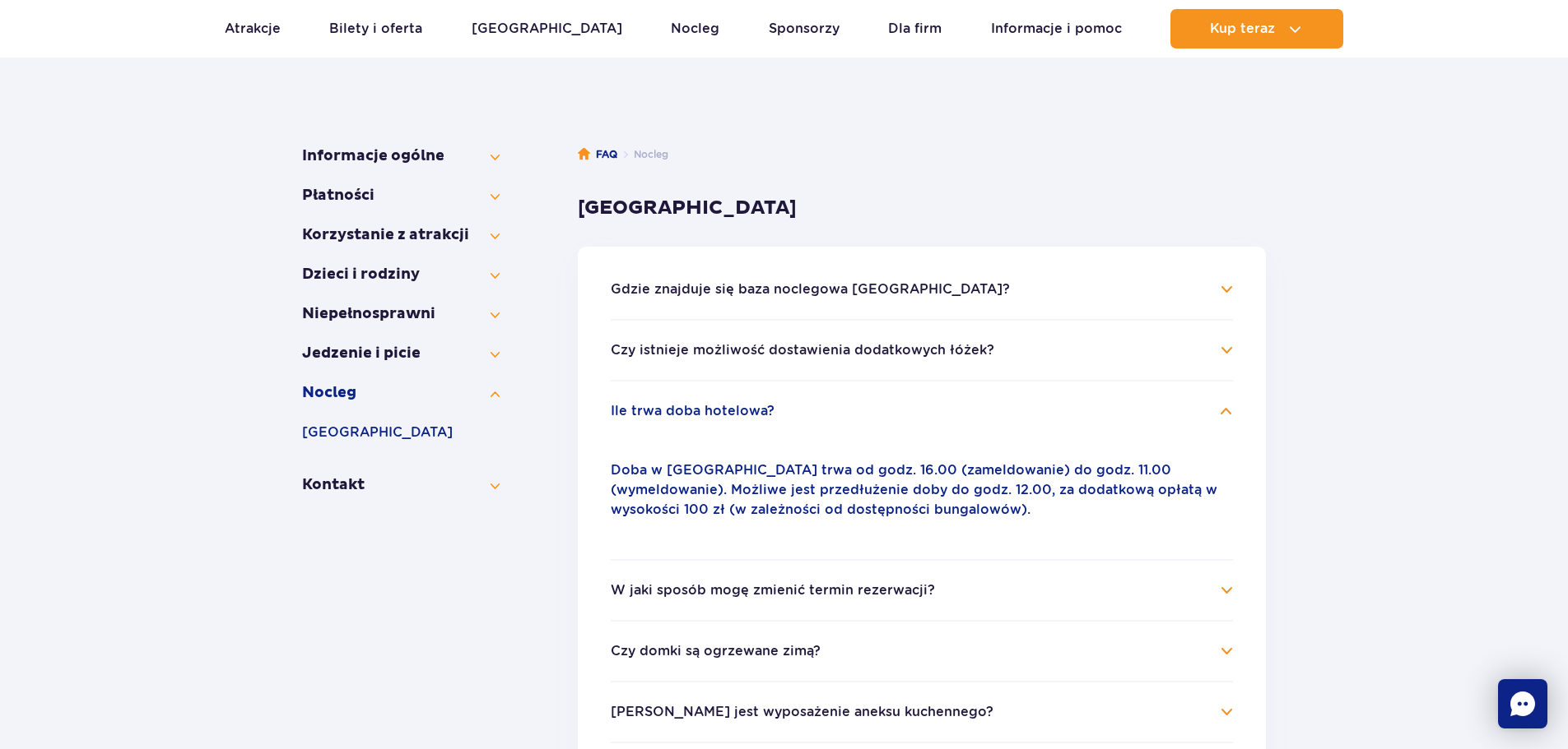
click at [746, 354] on button "Czy istnieje możliwość dostawienia dodatkowych łóżek?" at bounding box center [802, 351] width 383 height 15
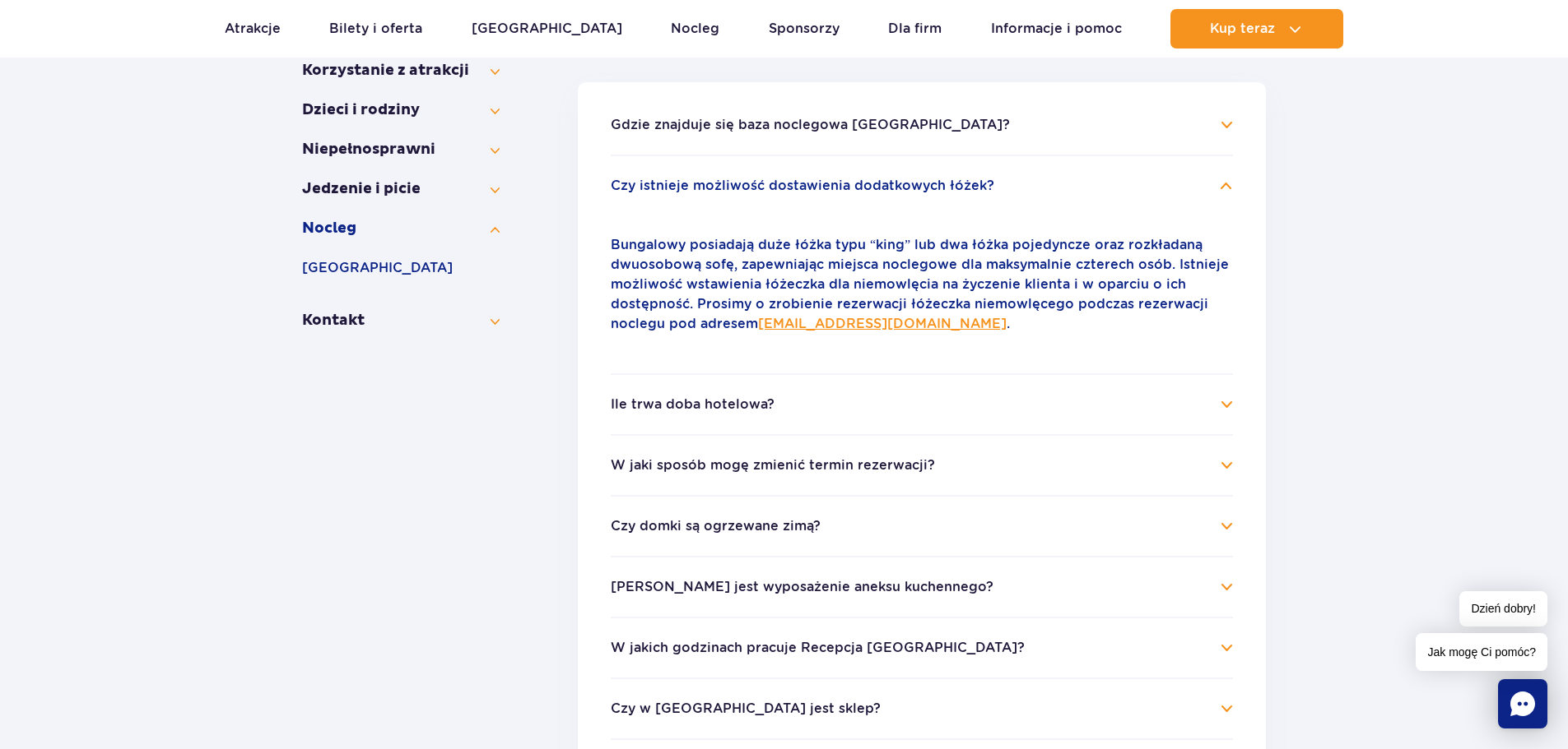
scroll to position [447, 0]
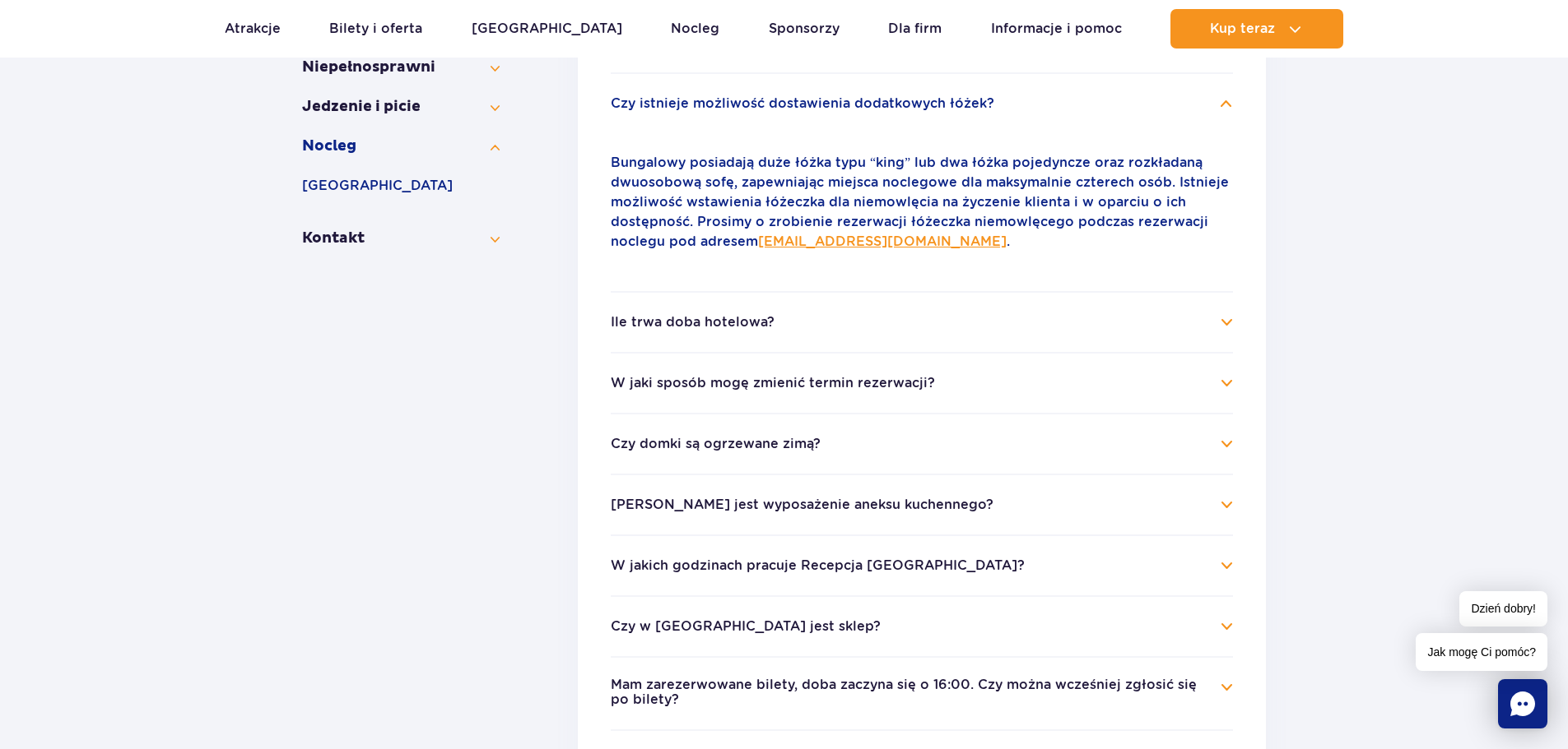
click at [715, 442] on button "Czy domki są ogrzewane zimą?" at bounding box center [715, 444] width 210 height 15
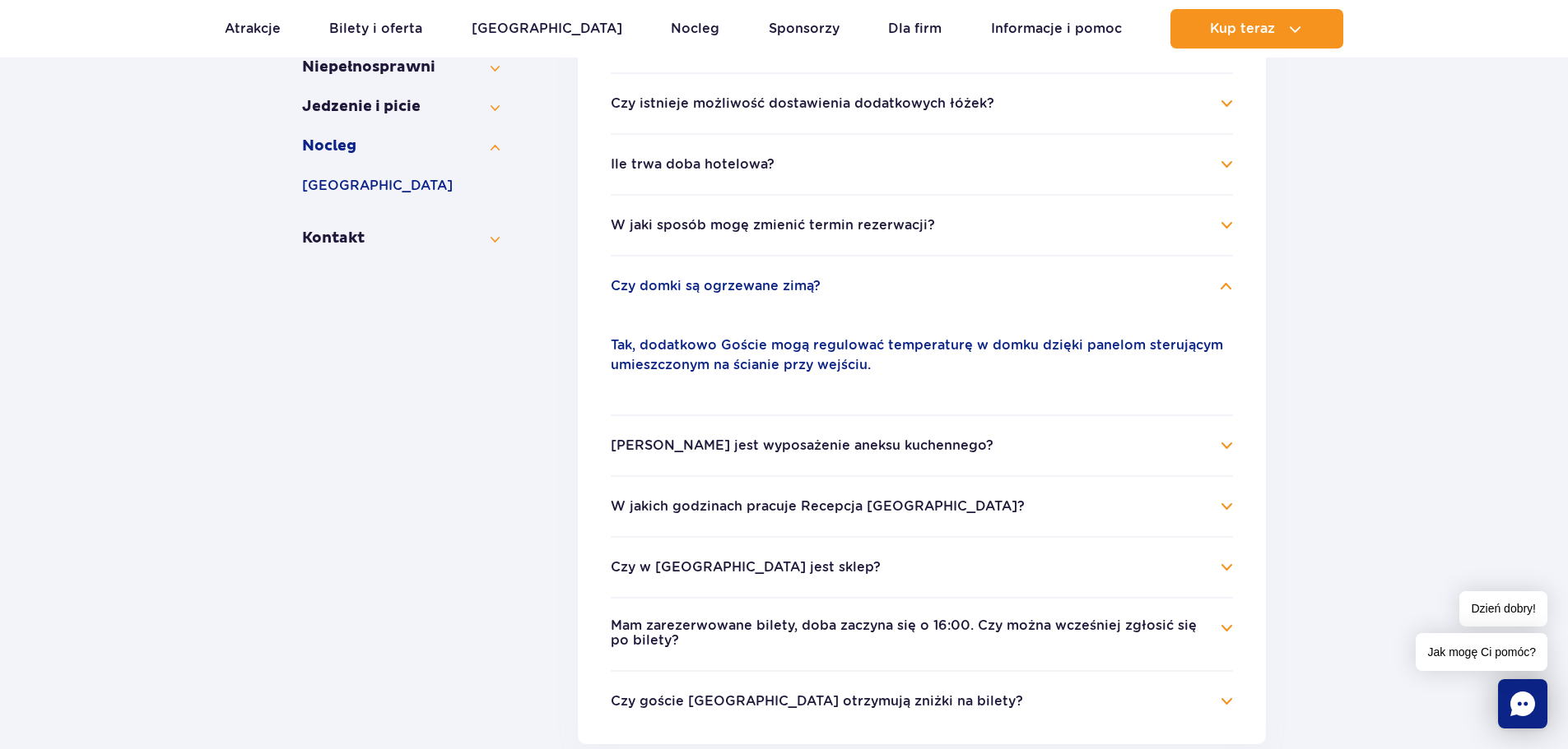
click at [708, 290] on button "Czy domki są ogrzewane zimą?" at bounding box center [715, 286] width 210 height 15
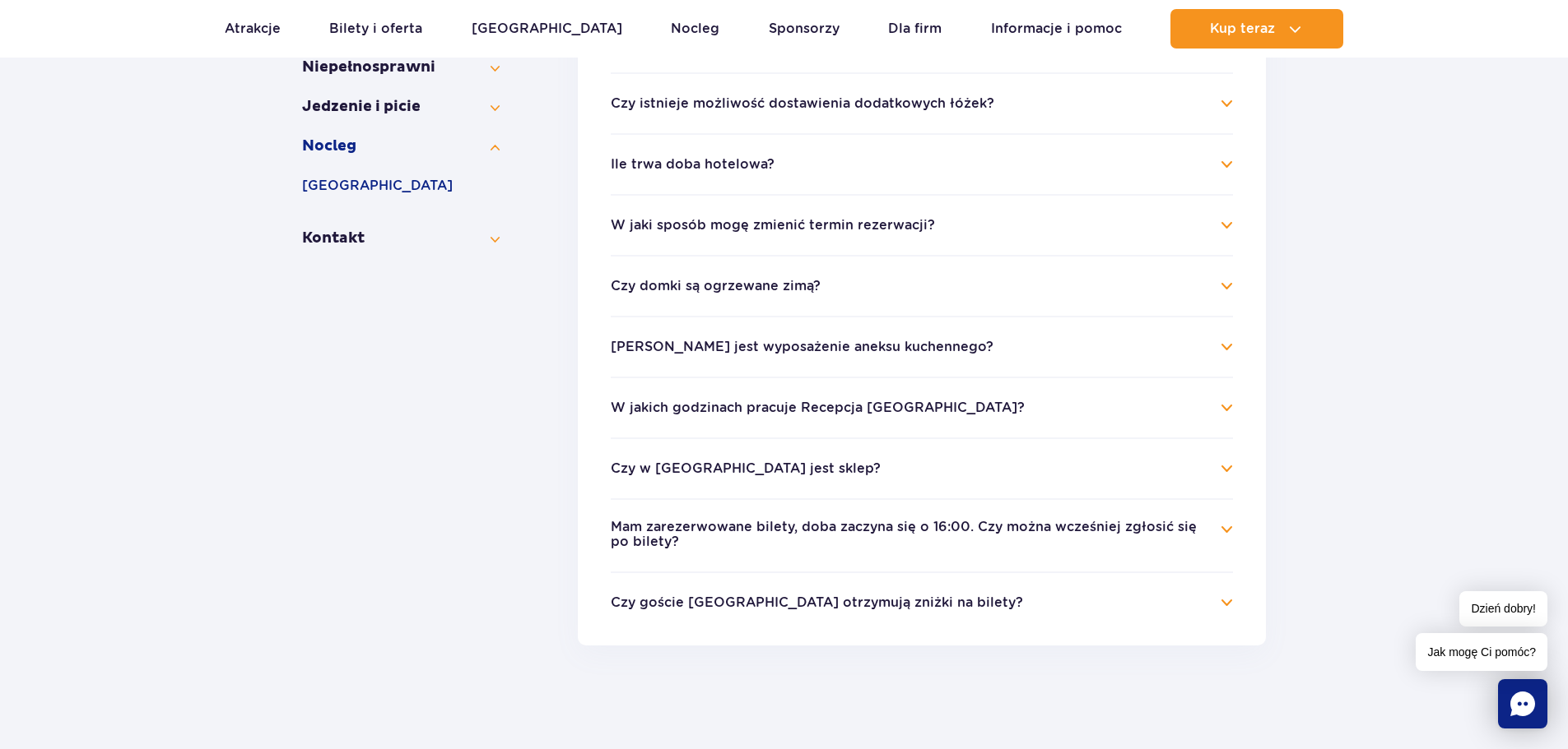
click at [725, 230] on button "W jaki sposób mogę zmienić termin rezerwacji?" at bounding box center [773, 225] width 324 height 15
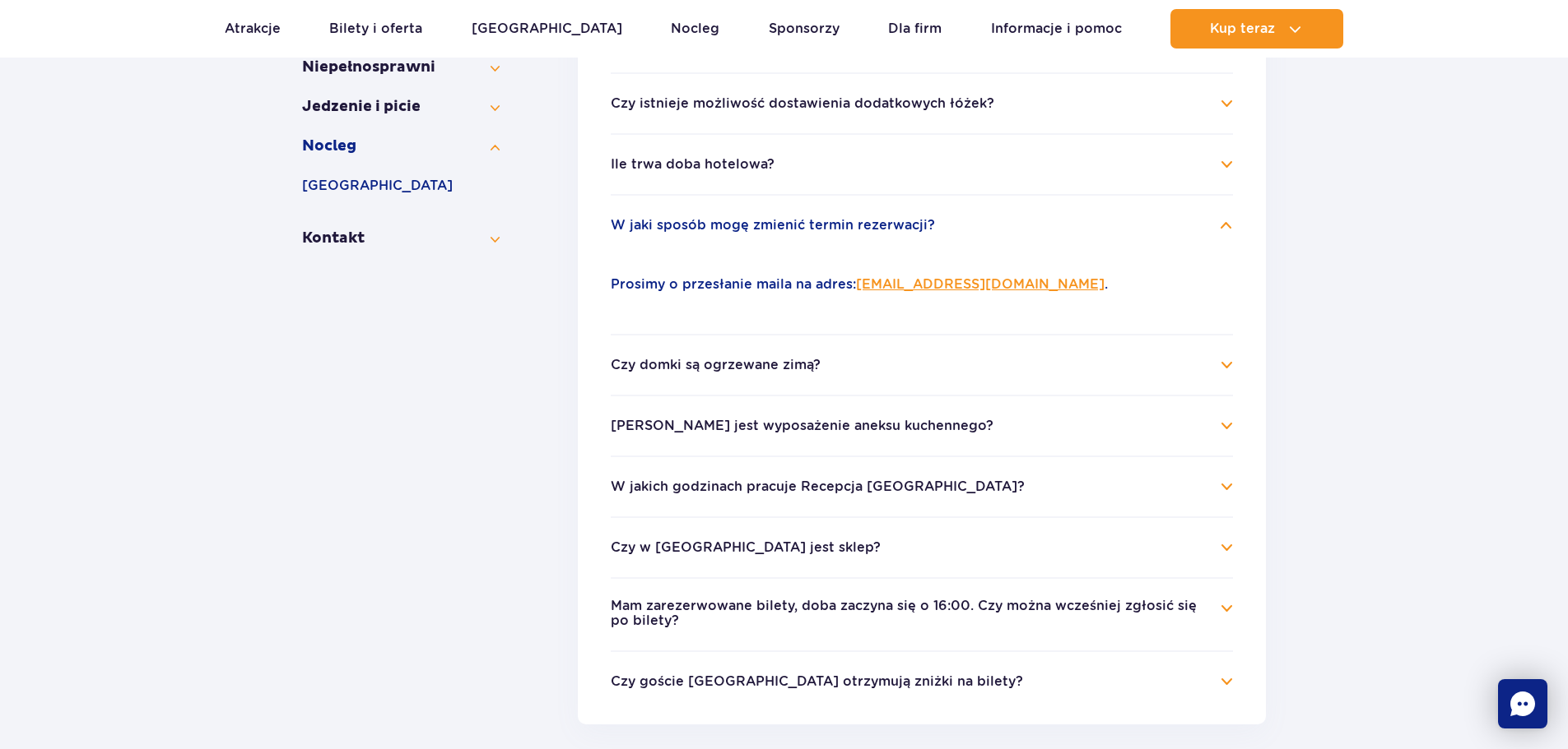
click at [725, 230] on button "W jaki sposób mogę zmienić termin rezerwacji?" at bounding box center [773, 225] width 324 height 15
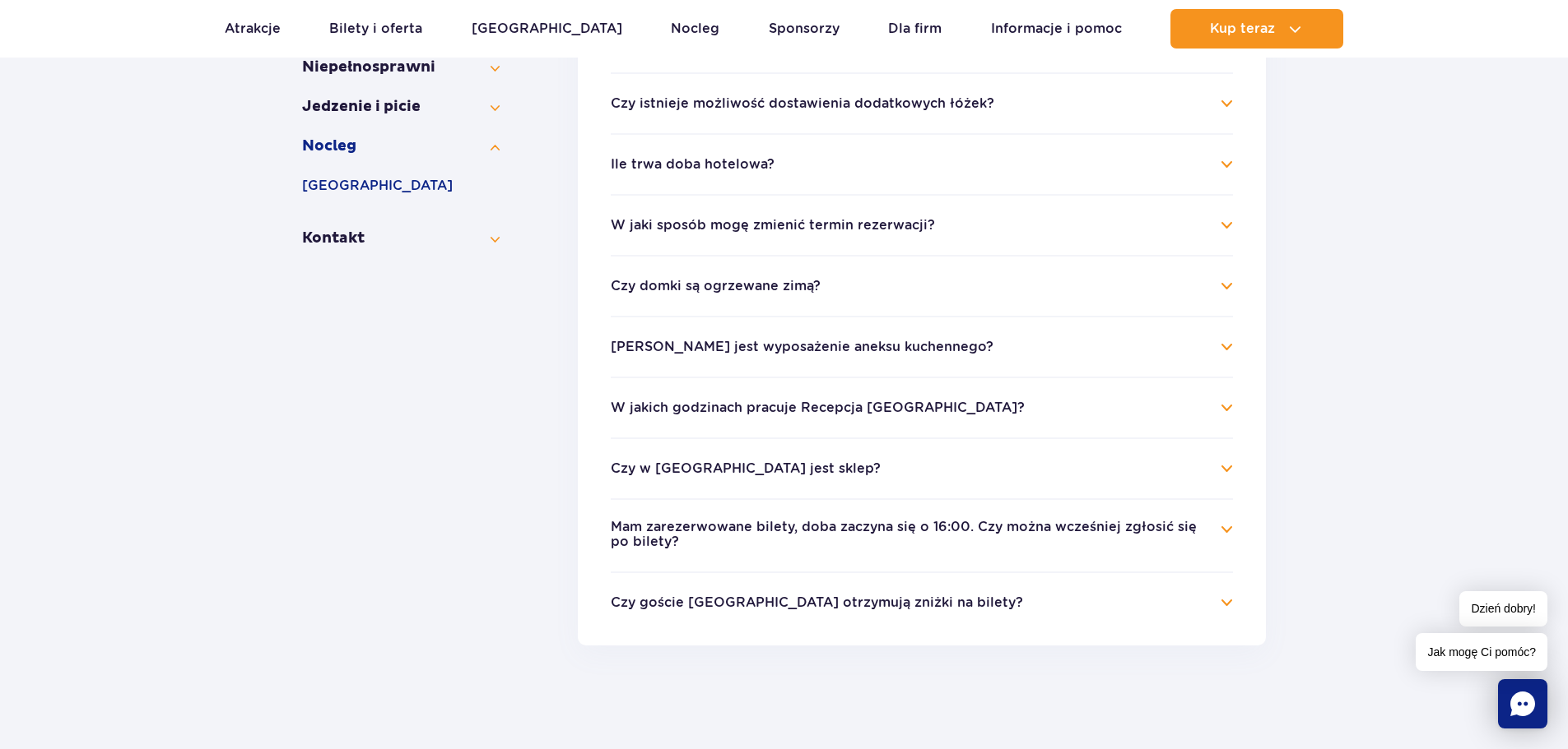
click at [688, 350] on button "Jakie jest wyposażenie aneksu kuchennego?" at bounding box center [802, 347] width 383 height 15
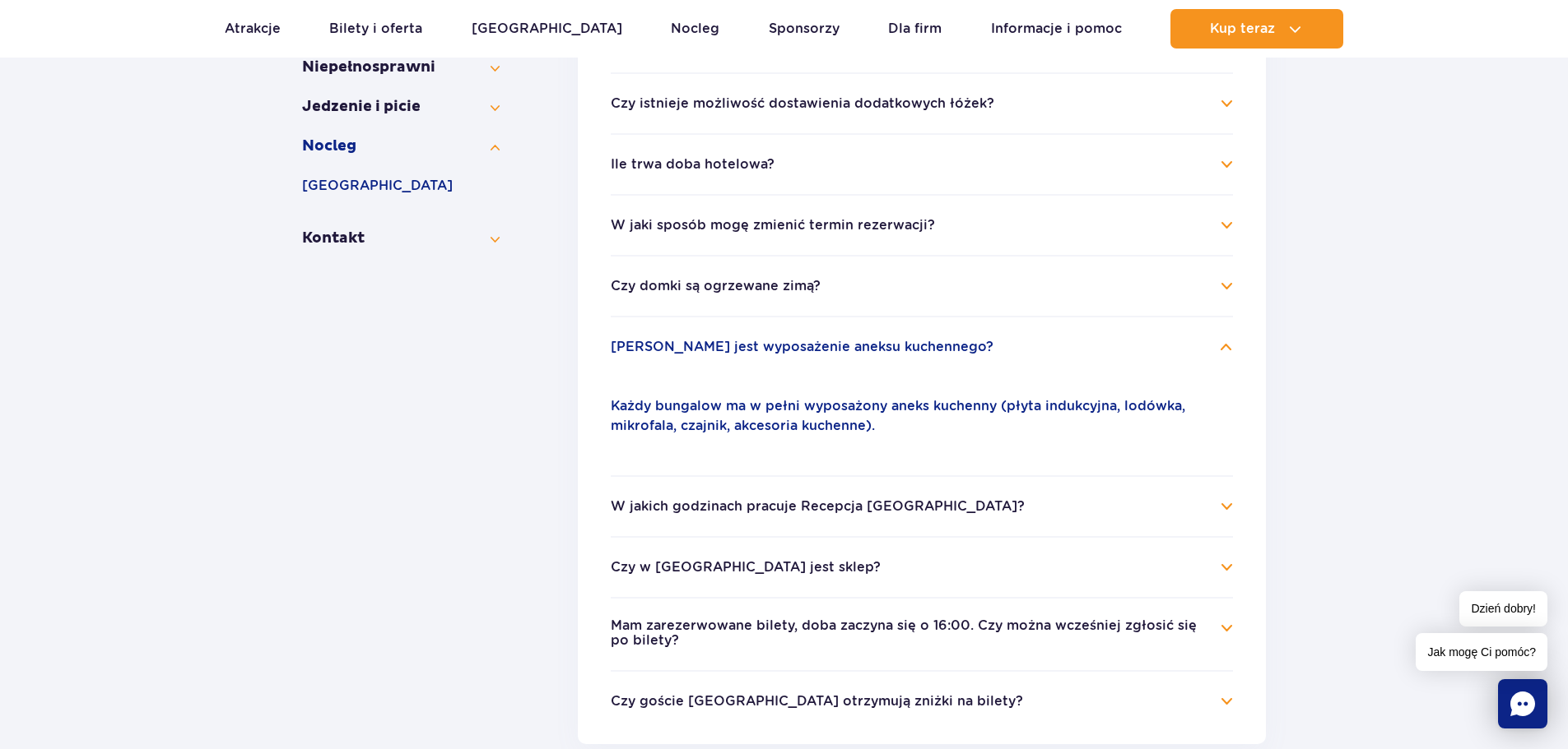
click at [684, 349] on button "Jakie jest wyposażenie aneksu kuchennego?" at bounding box center [802, 347] width 383 height 15
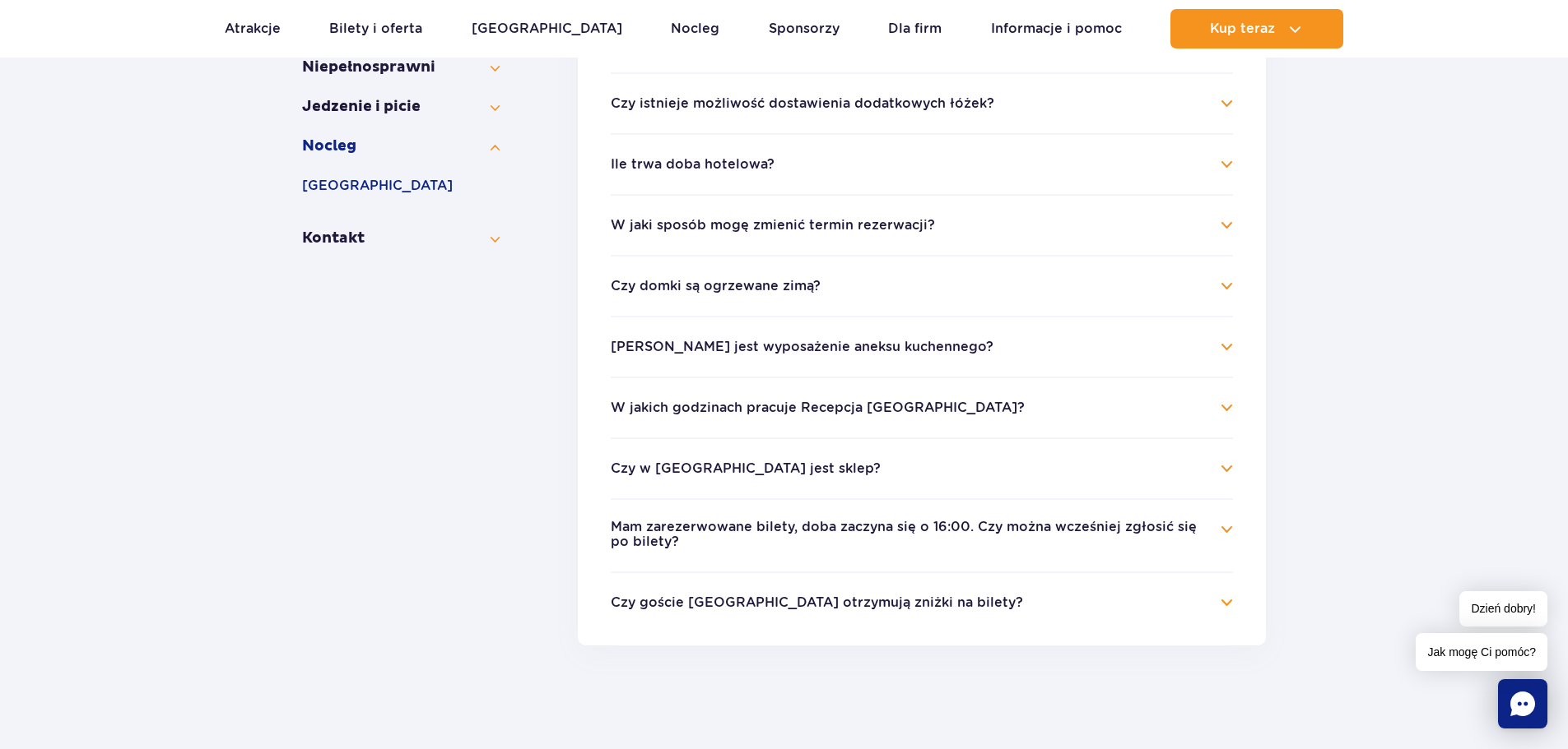
click at [645, 527] on button "Mam zarezerwowane bilety, doba zaczyna się o 16:00. Czy można wcześniej zgłosić…" at bounding box center [909, 535] width 597 height 31
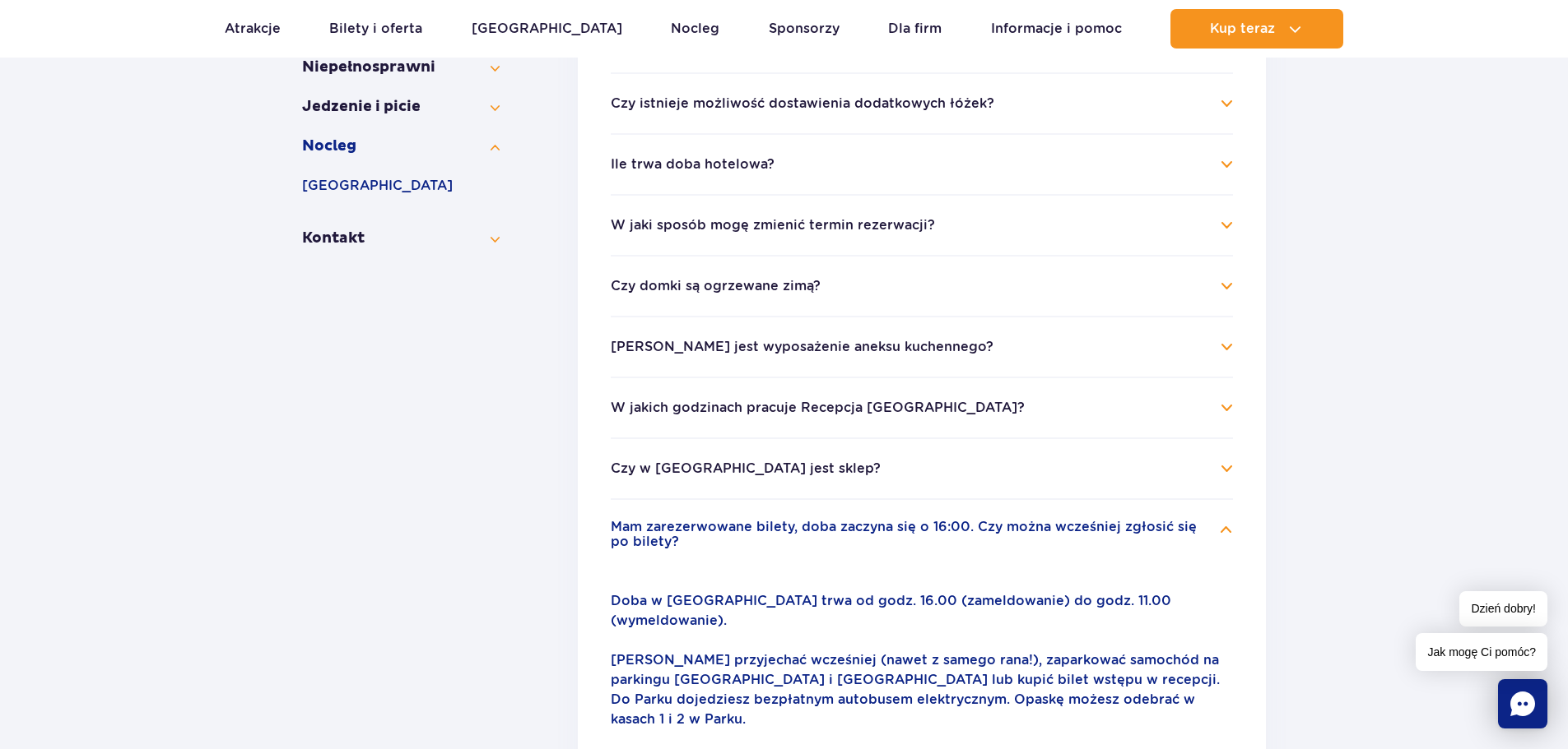
click at [645, 528] on button "Mam zarezerwowane bilety, doba zaczyna się o 16:00. Czy można wcześniej zgłosić…" at bounding box center [909, 535] width 597 height 31
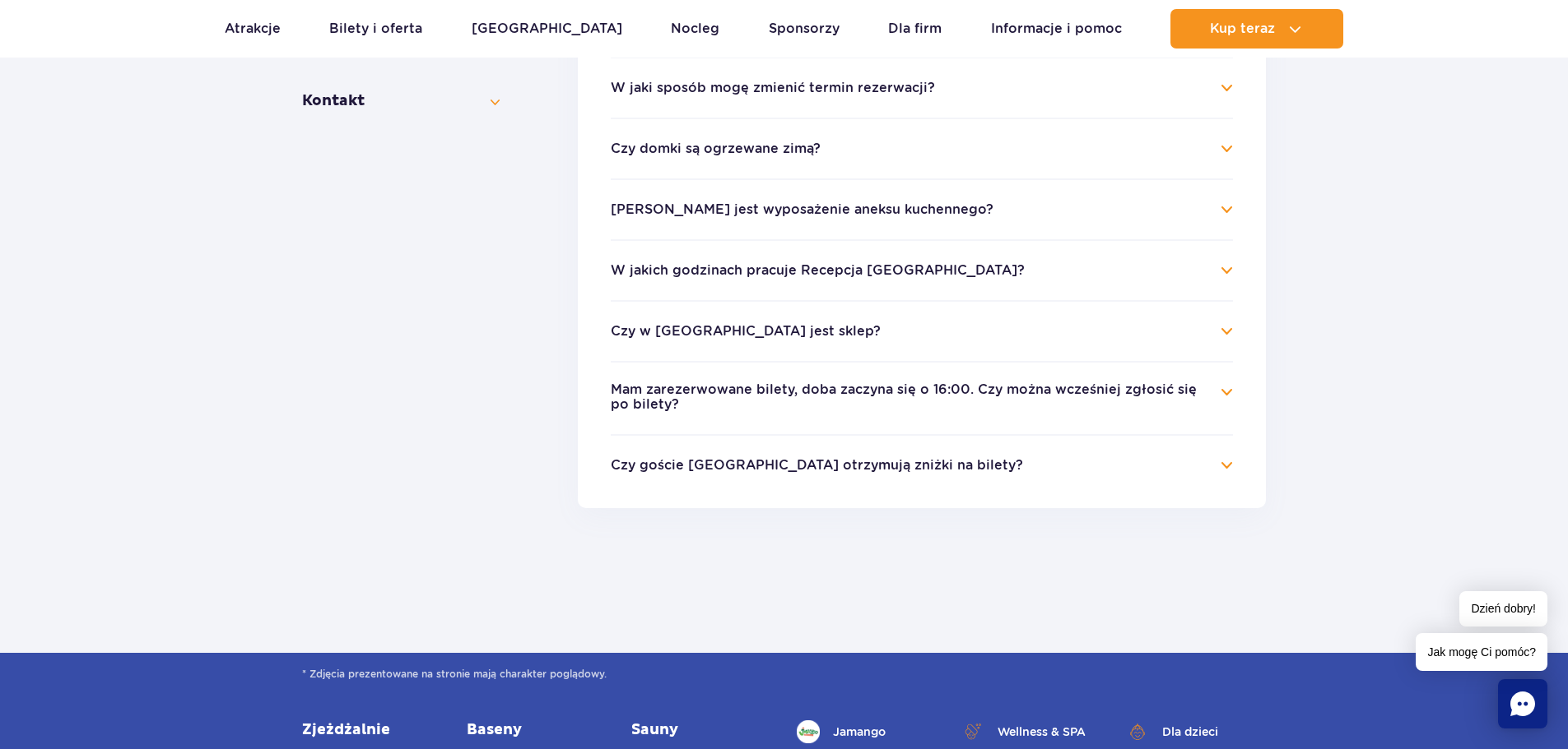
scroll to position [612, 0]
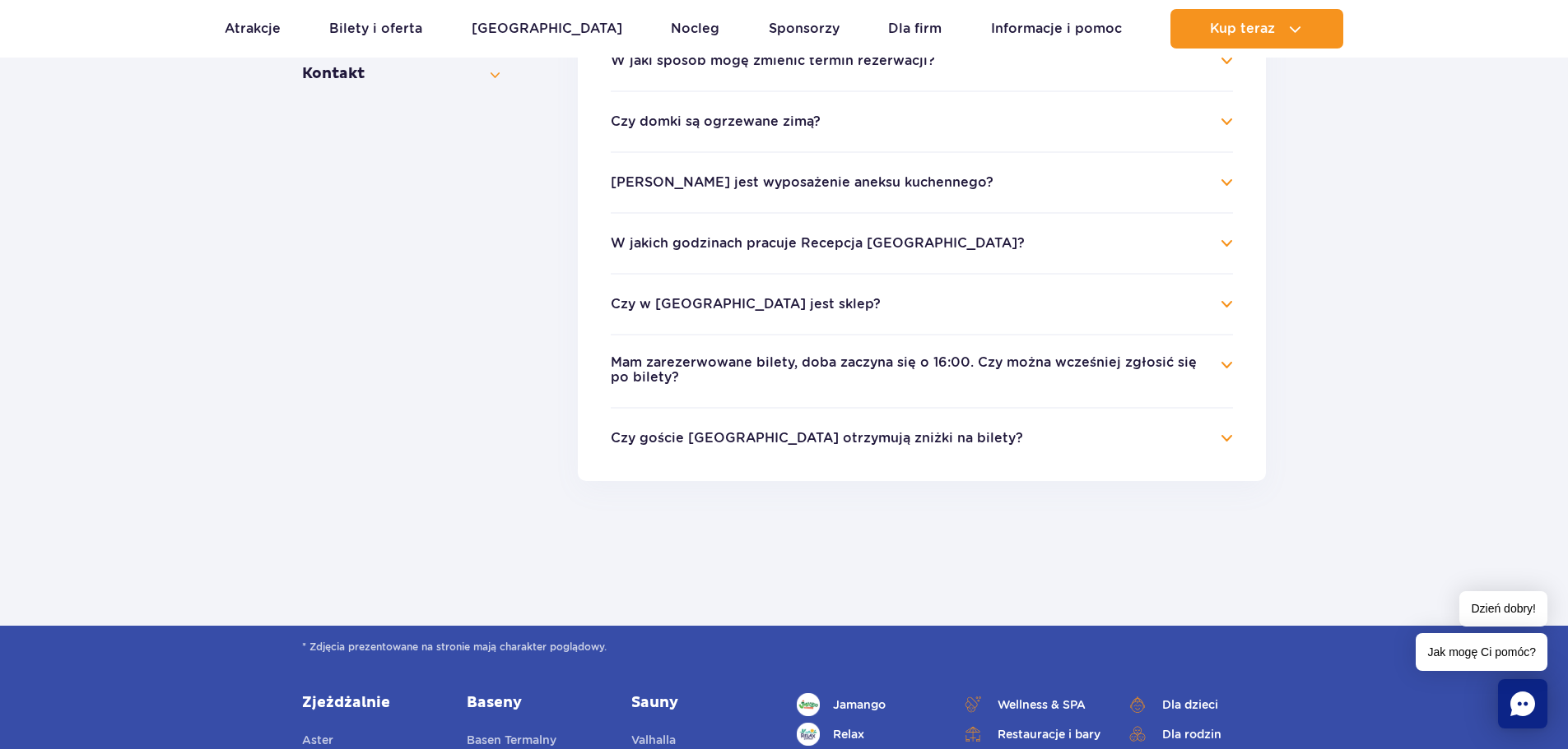
click at [682, 369] on button "Mam zarezerwowane bilety, doba zaczyna się o 16:00. Czy można wcześniej zgłosić…" at bounding box center [909, 370] width 597 height 31
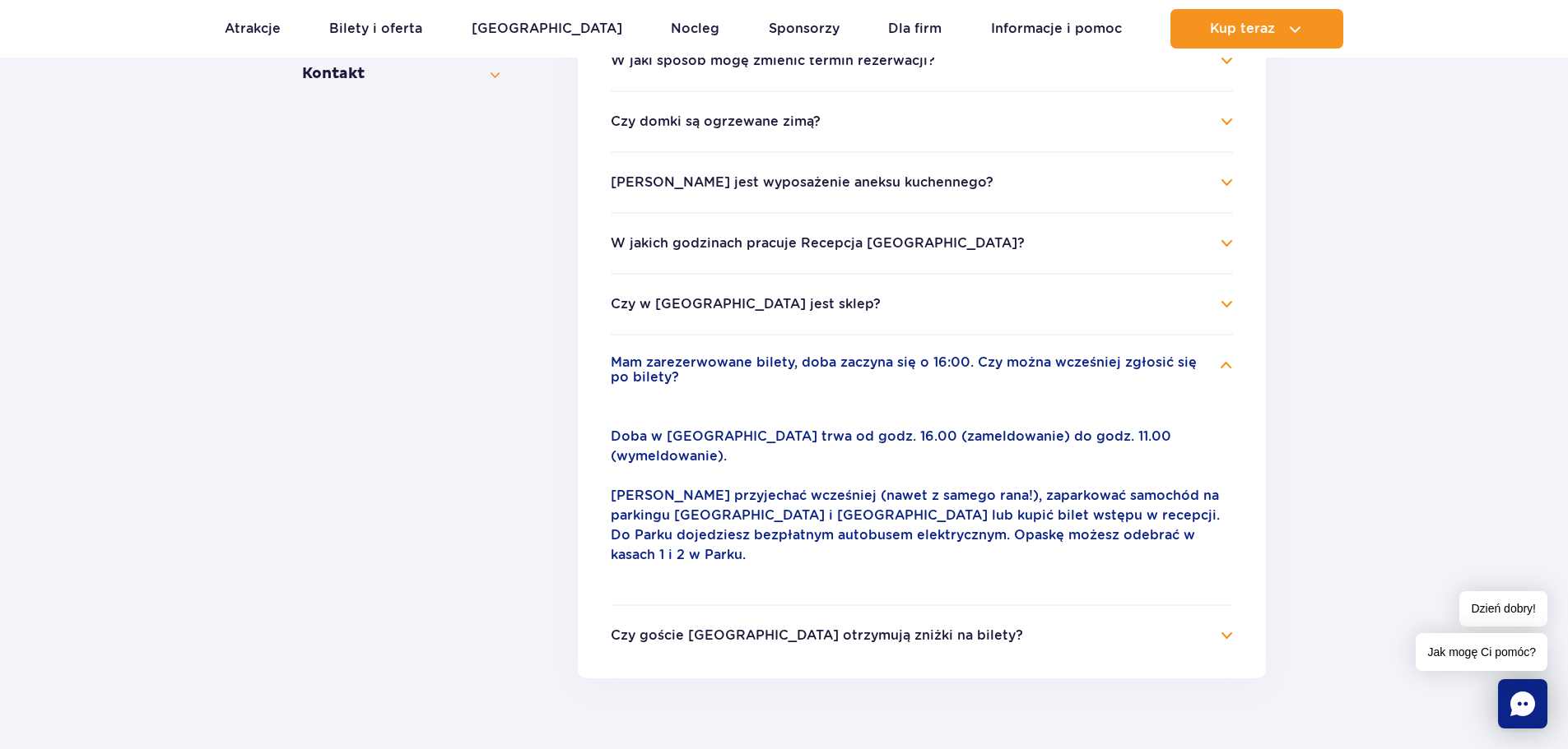
click at [682, 369] on button "Mam zarezerwowane bilety, doba zaczyna się o 16:00. Czy można wcześniej zgłosić…" at bounding box center [909, 370] width 597 height 31
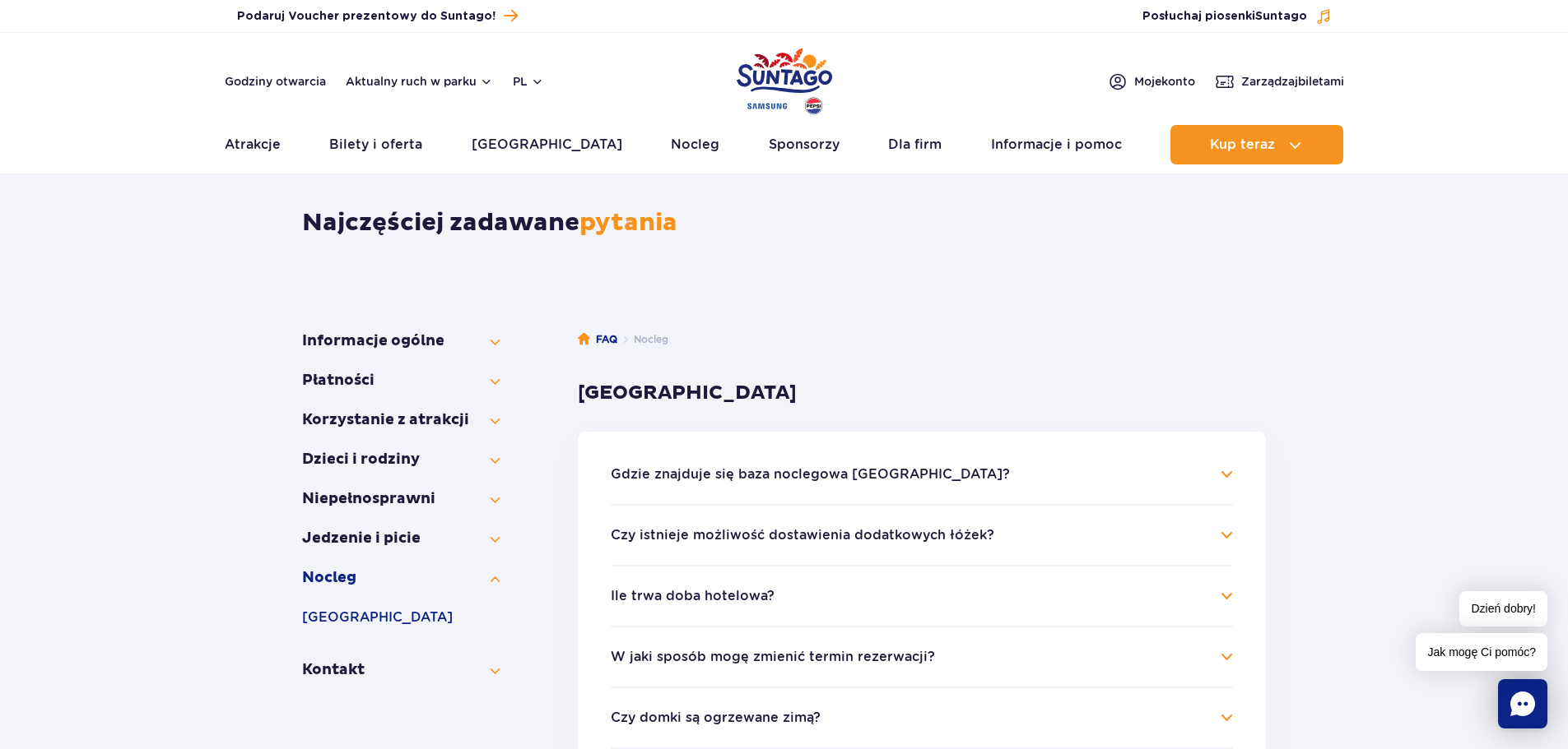
scroll to position [0, 0]
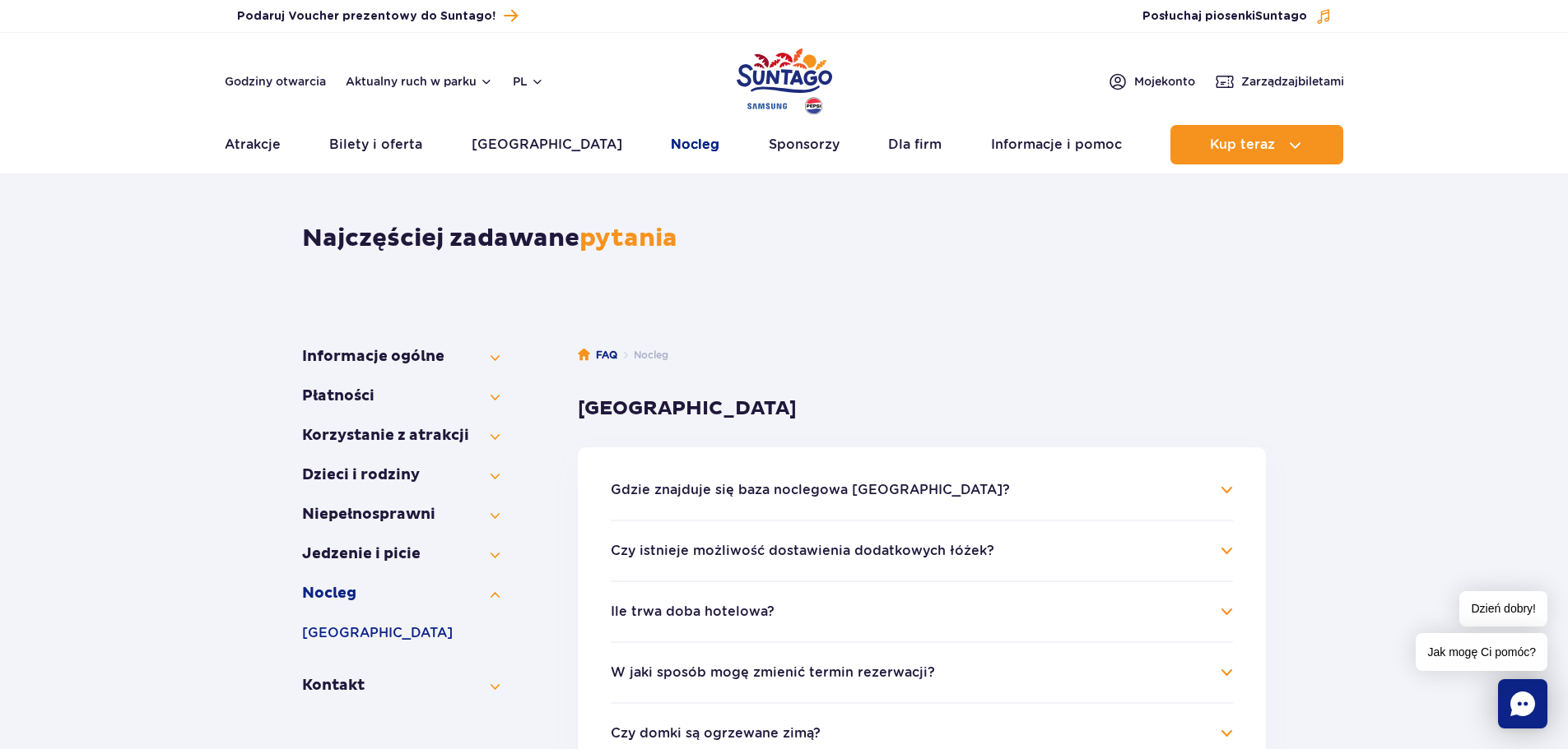
click at [670, 141] on link "Nocleg" at bounding box center [695, 144] width 48 height 39
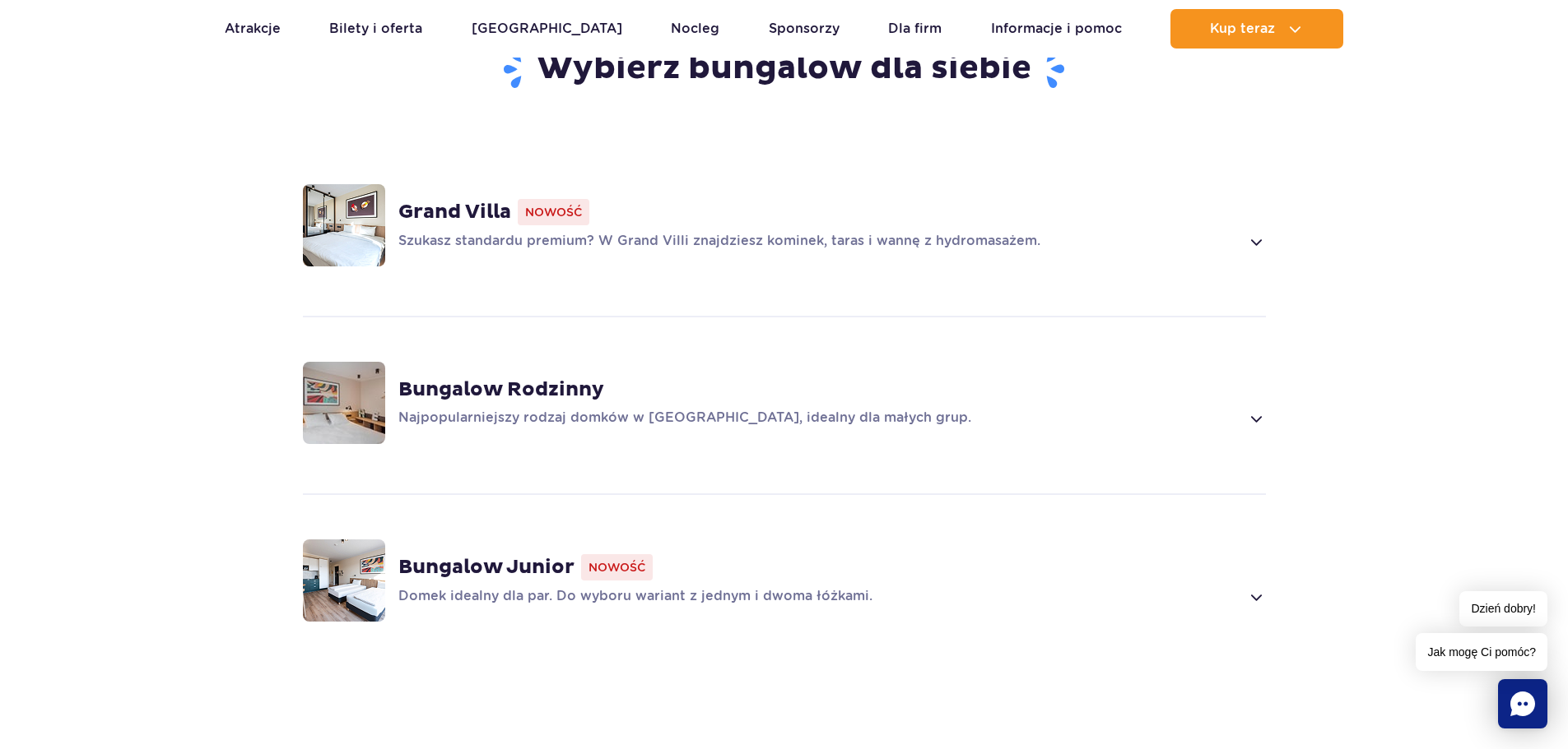
scroll to position [1151, 0]
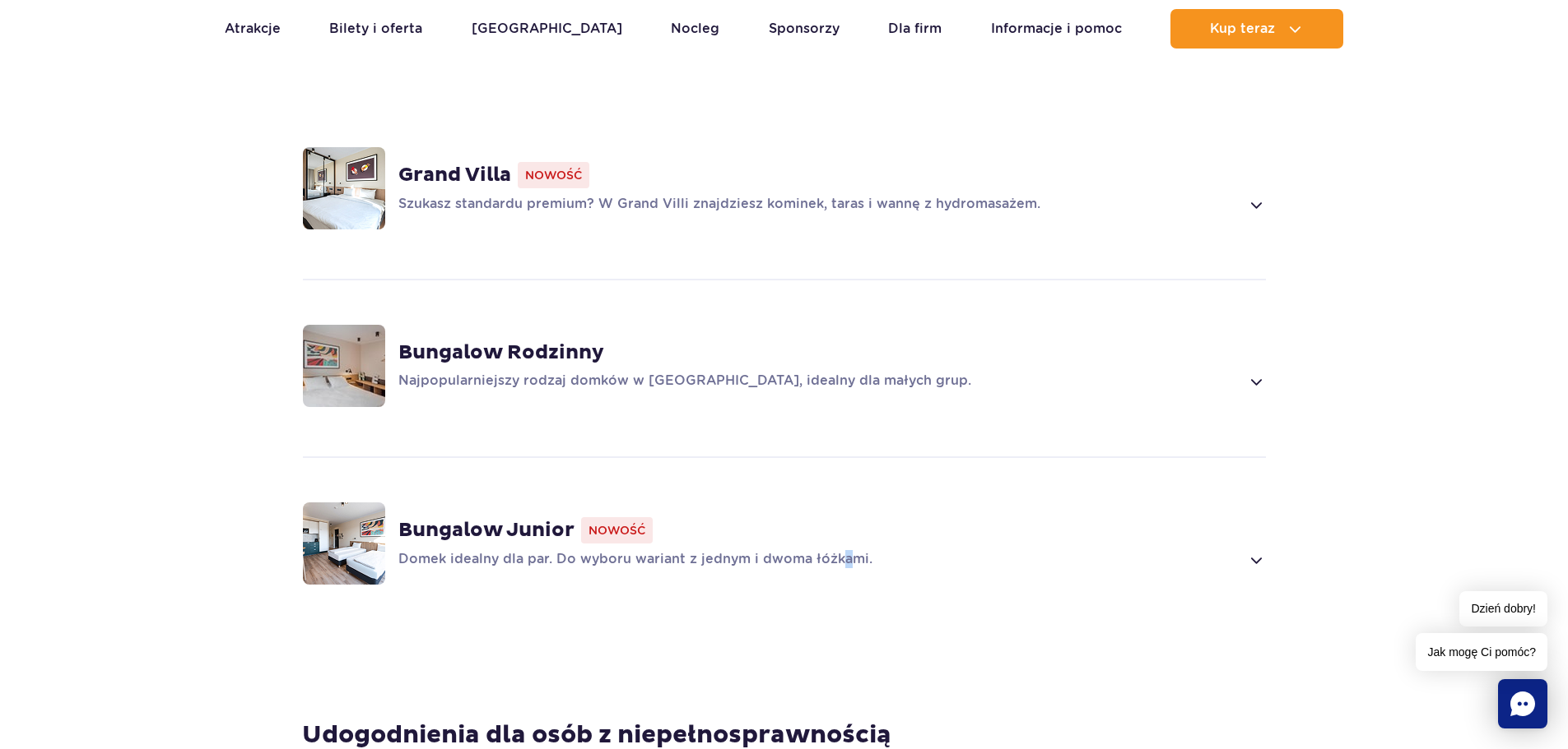
click at [839, 550] on p "Domek idealny dla par. Do wyboru wariant z jednym i dwoma łóżkami." at bounding box center [819, 560] width 842 height 20
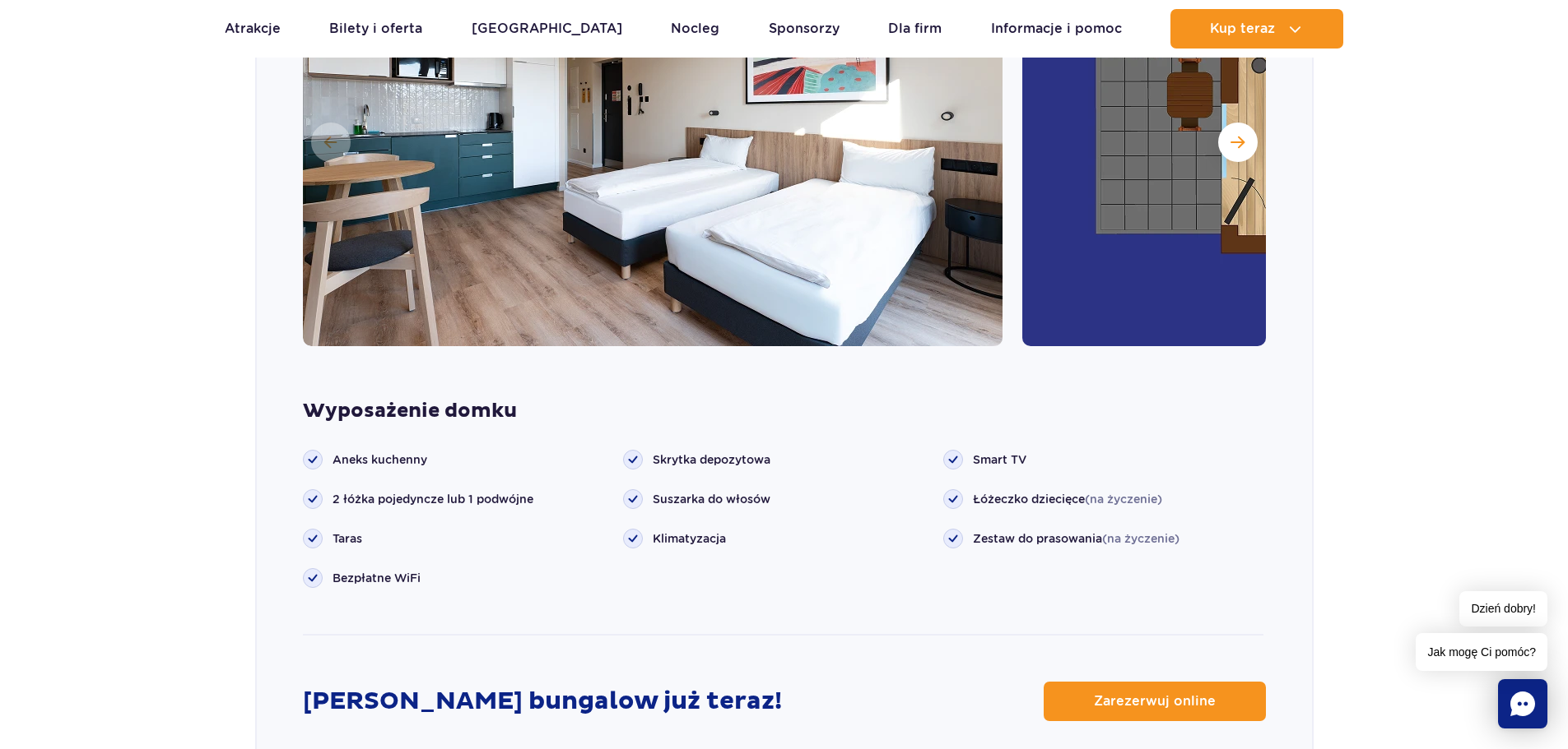
scroll to position [1894, 0]
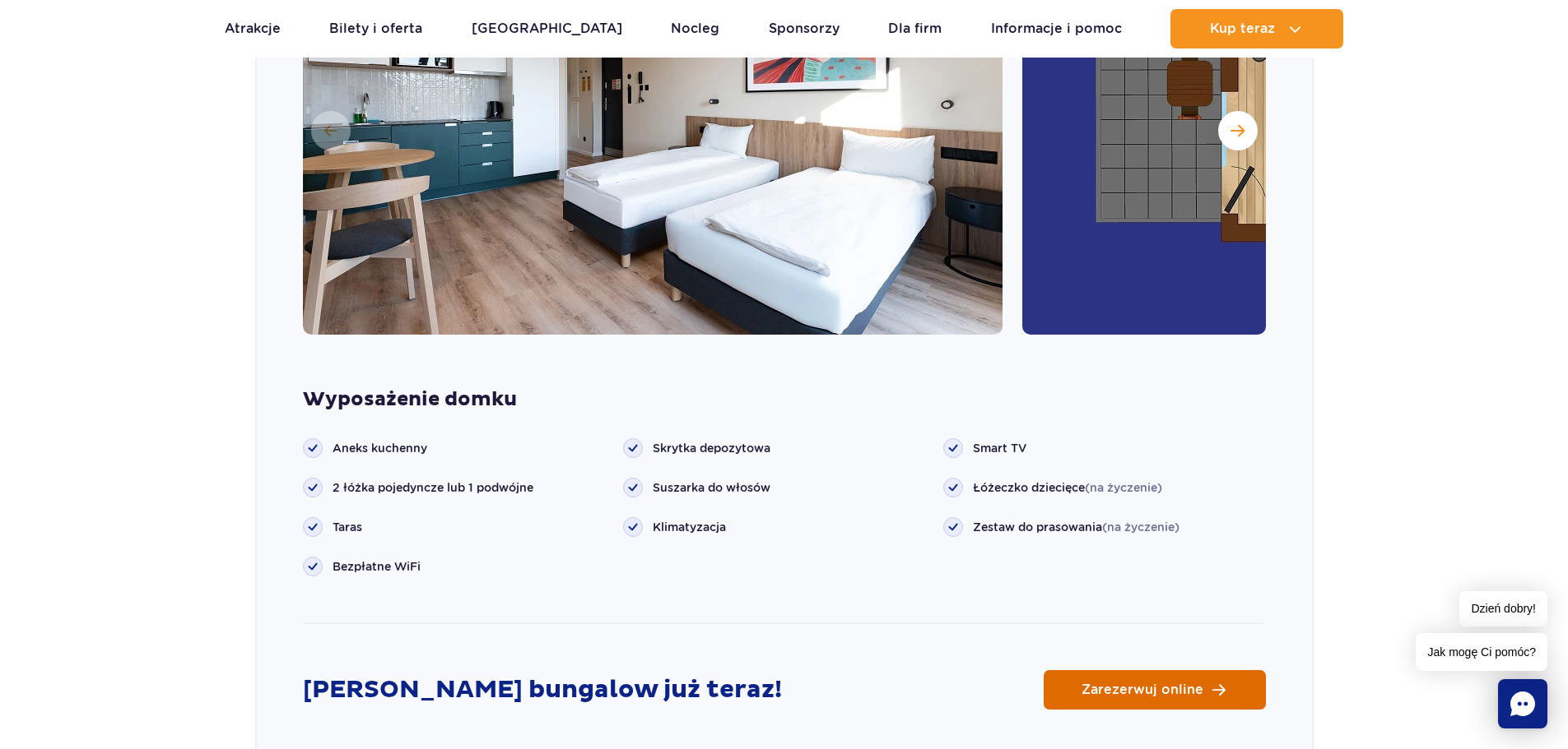
click at [1116, 683] on span "Zarezerwuj online" at bounding box center [1142, 690] width 121 height 13
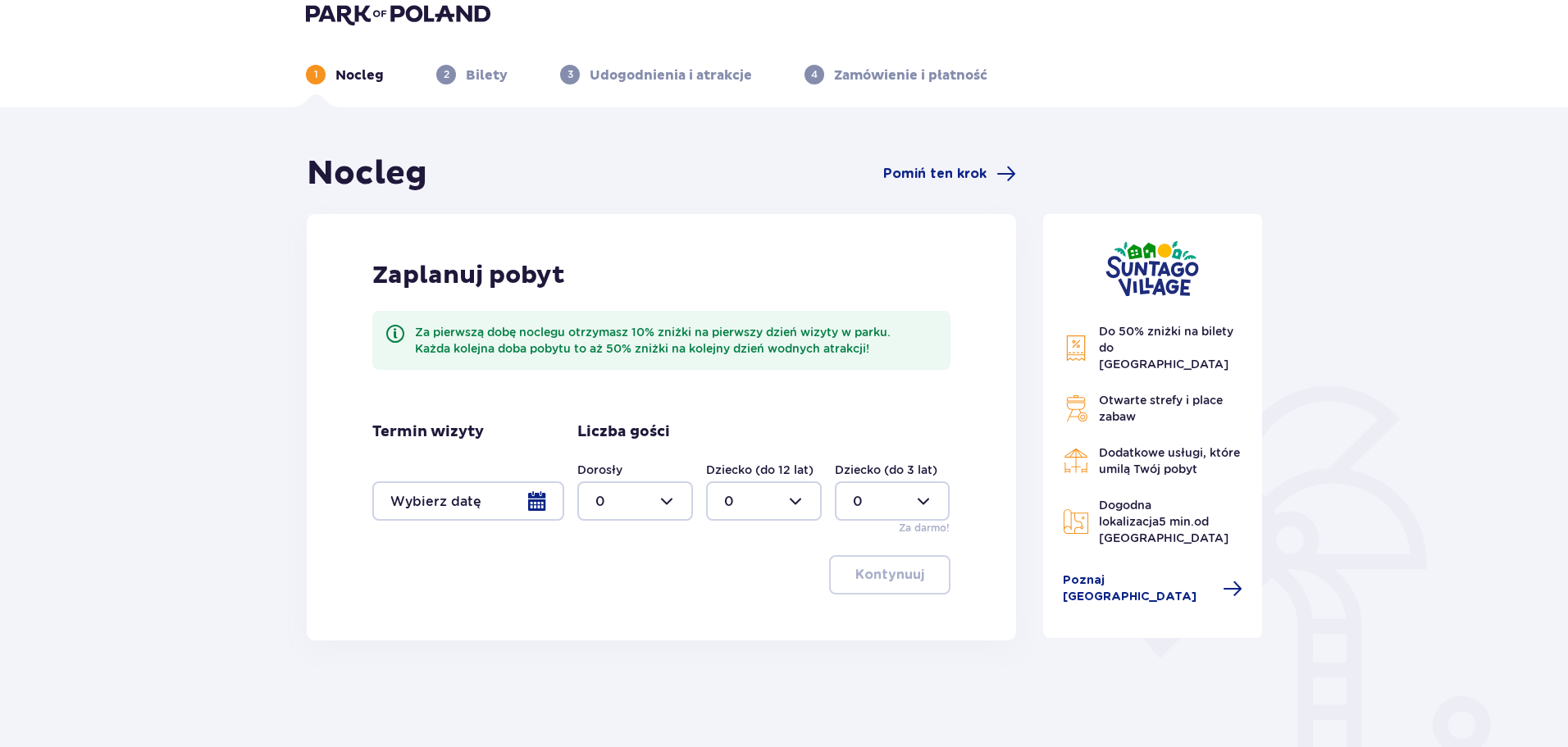
scroll to position [82, 0]
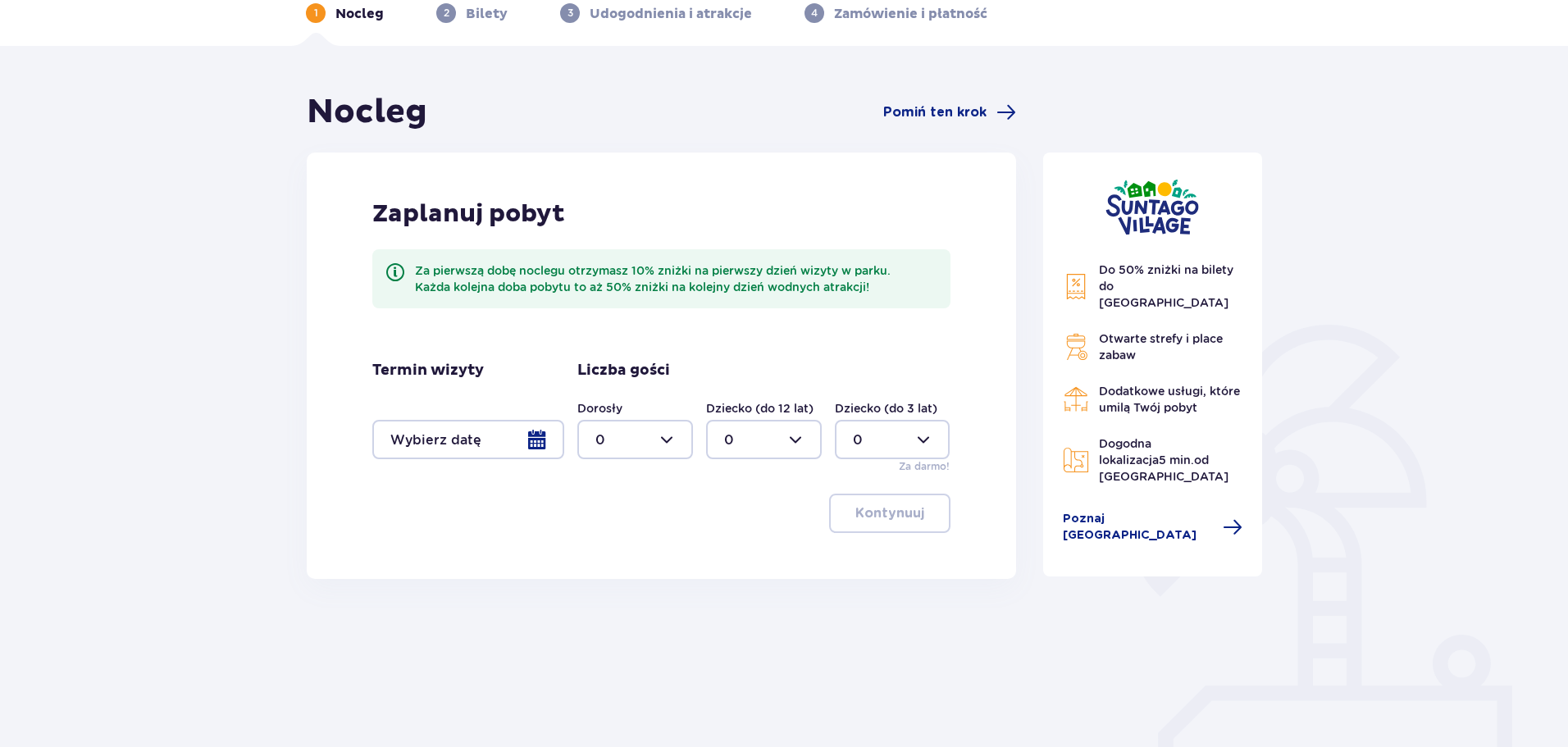
click at [540, 435] on div at bounding box center [468, 439] width 192 height 39
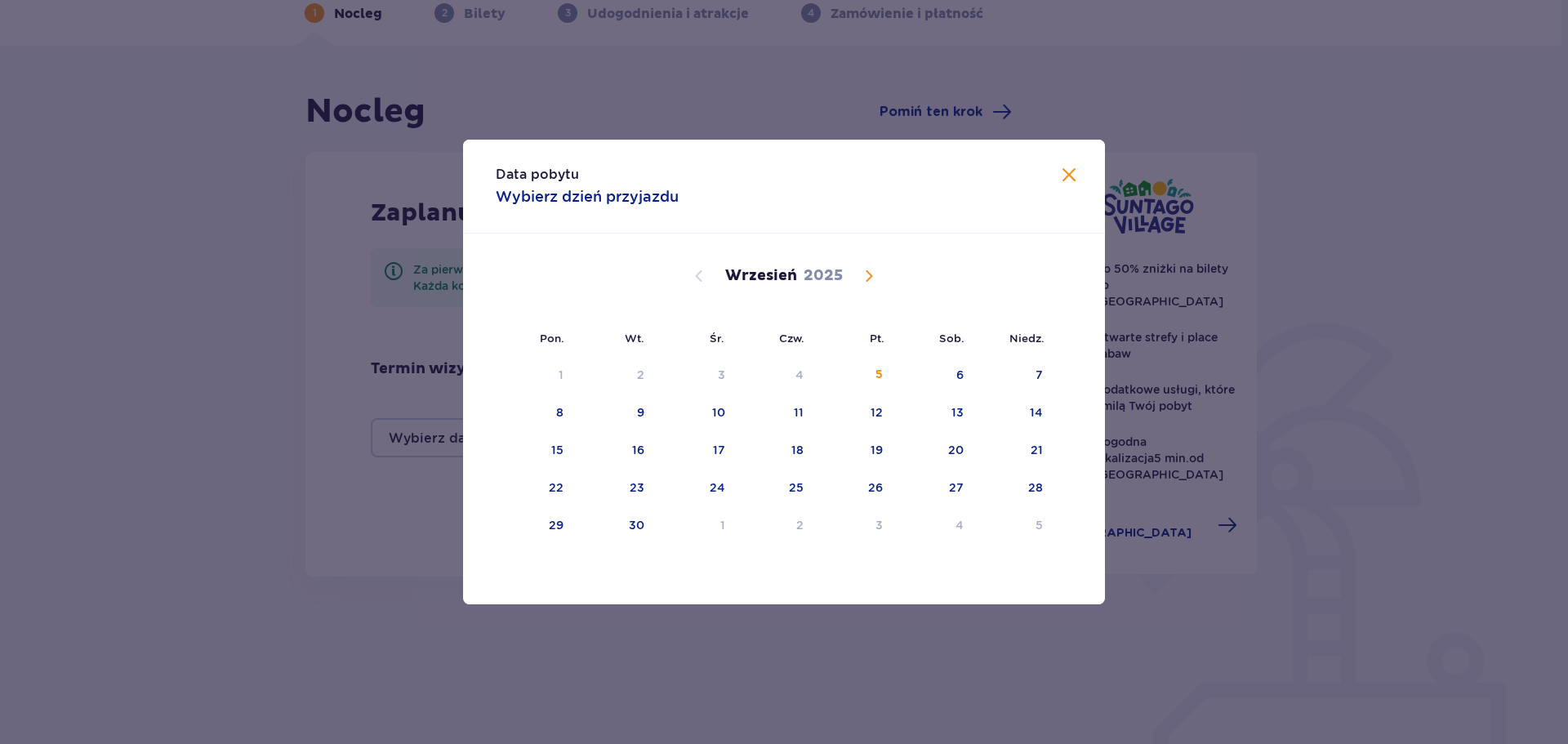
click at [863, 272] on span "Calendar" at bounding box center [869, 277] width 20 height 20
click at [793, 445] on div "16" at bounding box center [776, 451] width 81 height 36
click at [1067, 175] on span at bounding box center [1069, 176] width 20 height 20
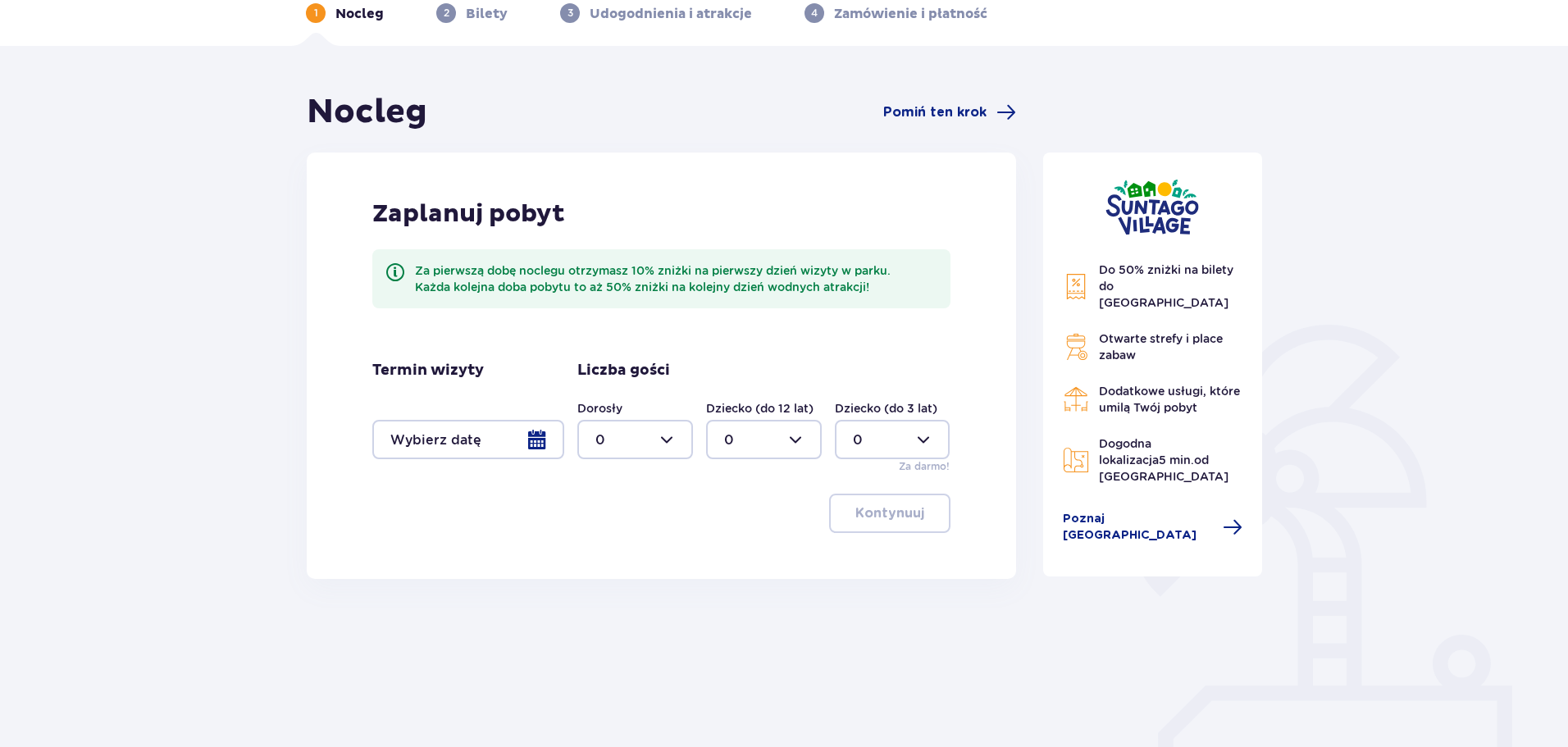
click at [685, 441] on div at bounding box center [636, 439] width 116 height 39
drag, startPoint x: 630, startPoint y: 549, endPoint x: 638, endPoint y: 546, distance: 8.5
click at [630, 550] on span "2" at bounding box center [635, 559] width 113 height 35
type input "2"
click at [978, 460] on div "Zaplanuj pobyt Za pierwszą dobę noclegu otrzymasz 10% zniżki na pierwszy dzień …" at bounding box center [661, 366] width 709 height 426
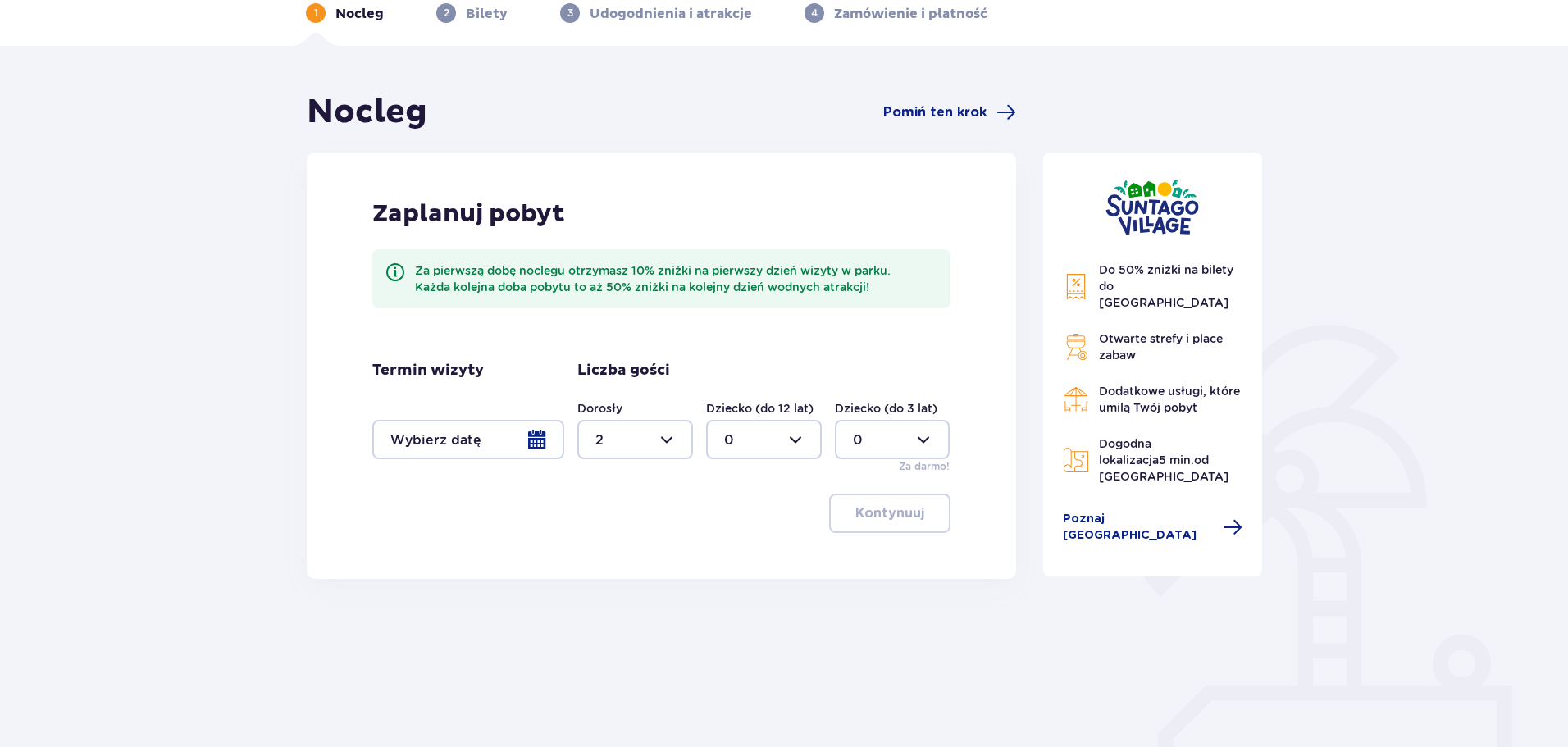
click at [544, 438] on div at bounding box center [468, 439] width 192 height 39
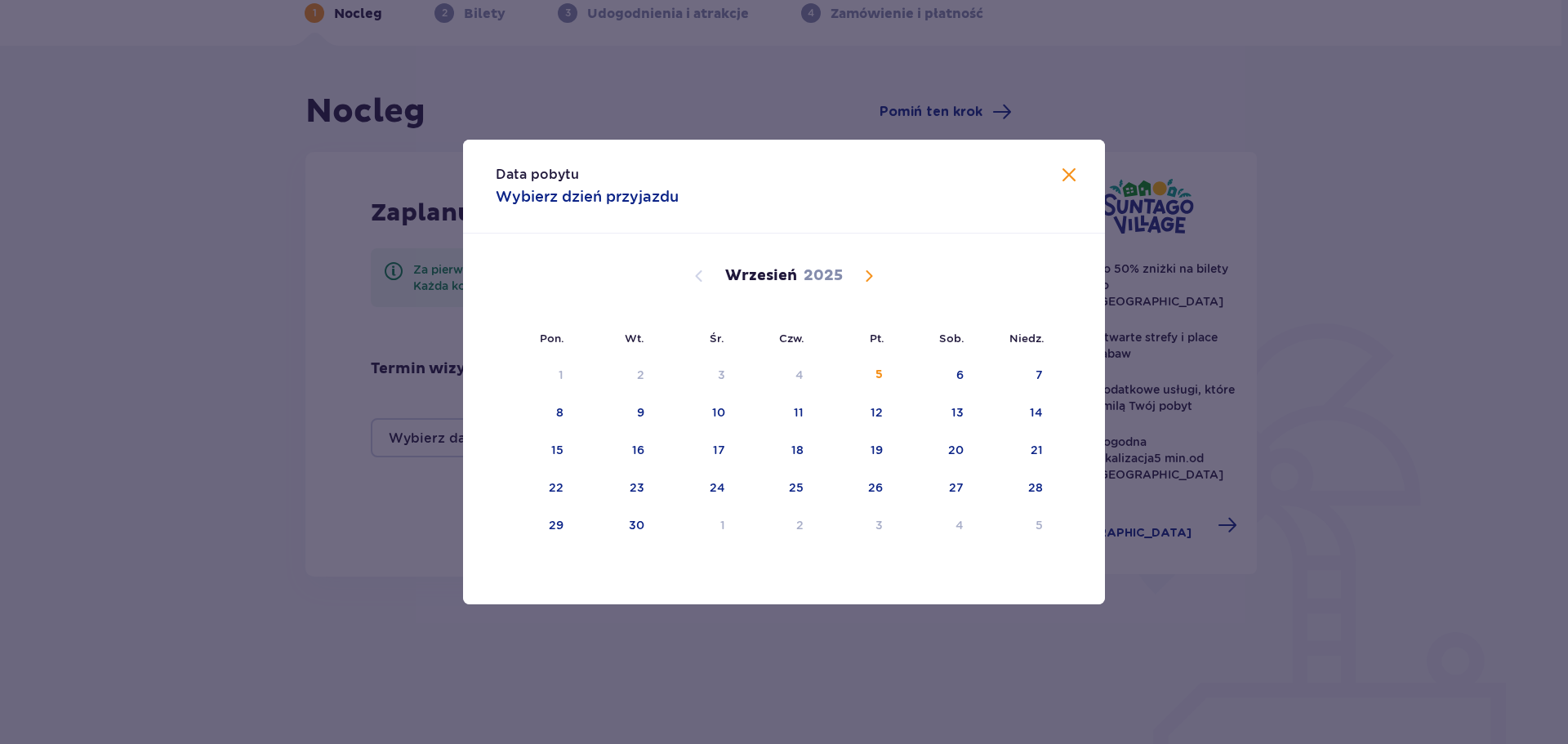
click at [880, 273] on div "[DATE]" at bounding box center [783, 277] width 541 height 20
click at [862, 278] on span "Calendar" at bounding box center [869, 277] width 20 height 20
click at [798, 446] on div "16" at bounding box center [798, 450] width 12 height 17
click at [871, 441] on div "17" at bounding box center [856, 451] width 81 height 36
type input "[DATE] - [DATE]"
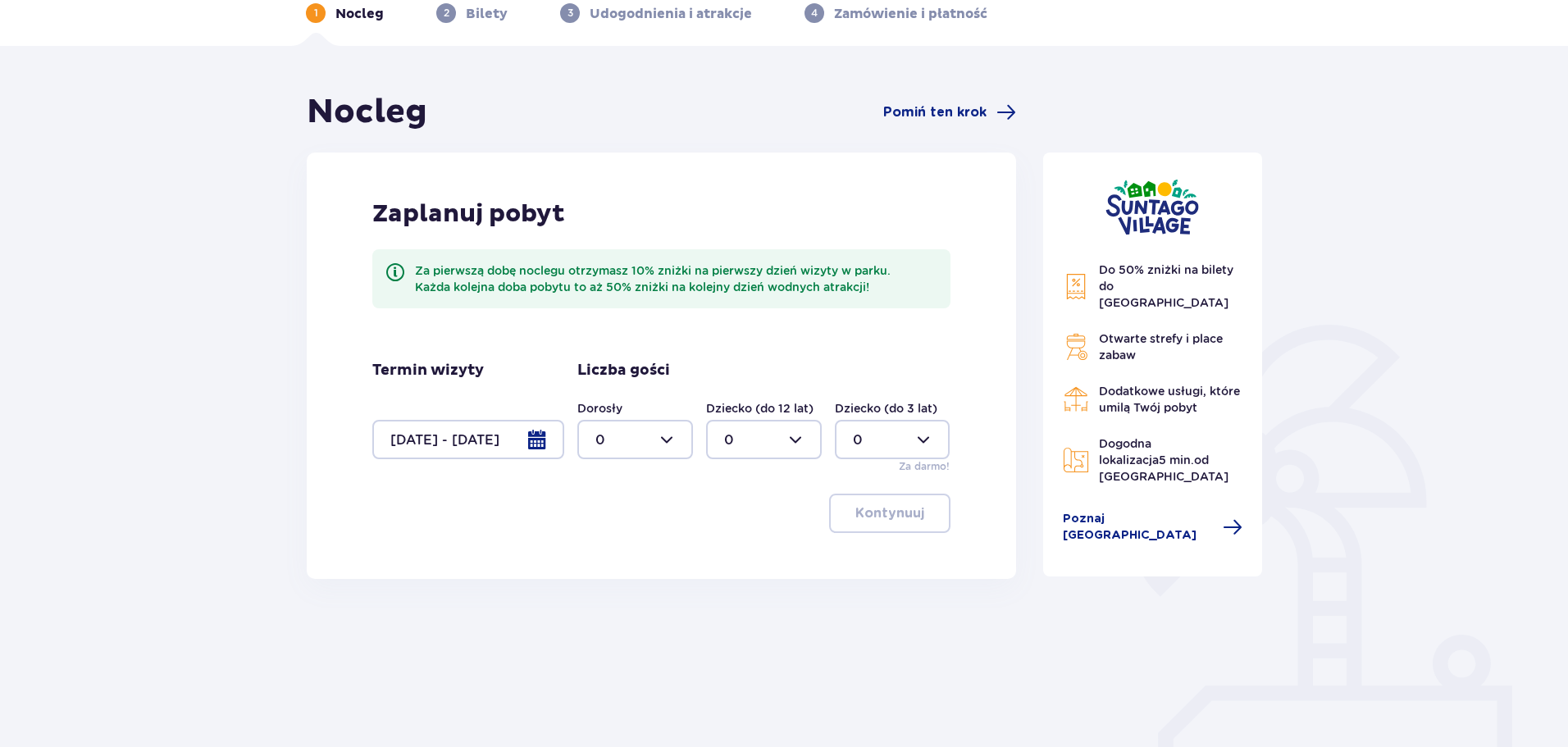
click at [673, 449] on div at bounding box center [636, 439] width 116 height 39
click at [636, 560] on div "2" at bounding box center [635, 559] width 80 height 18
type input "2"
click at [861, 516] on p "Kontynuuj" at bounding box center [889, 513] width 69 height 18
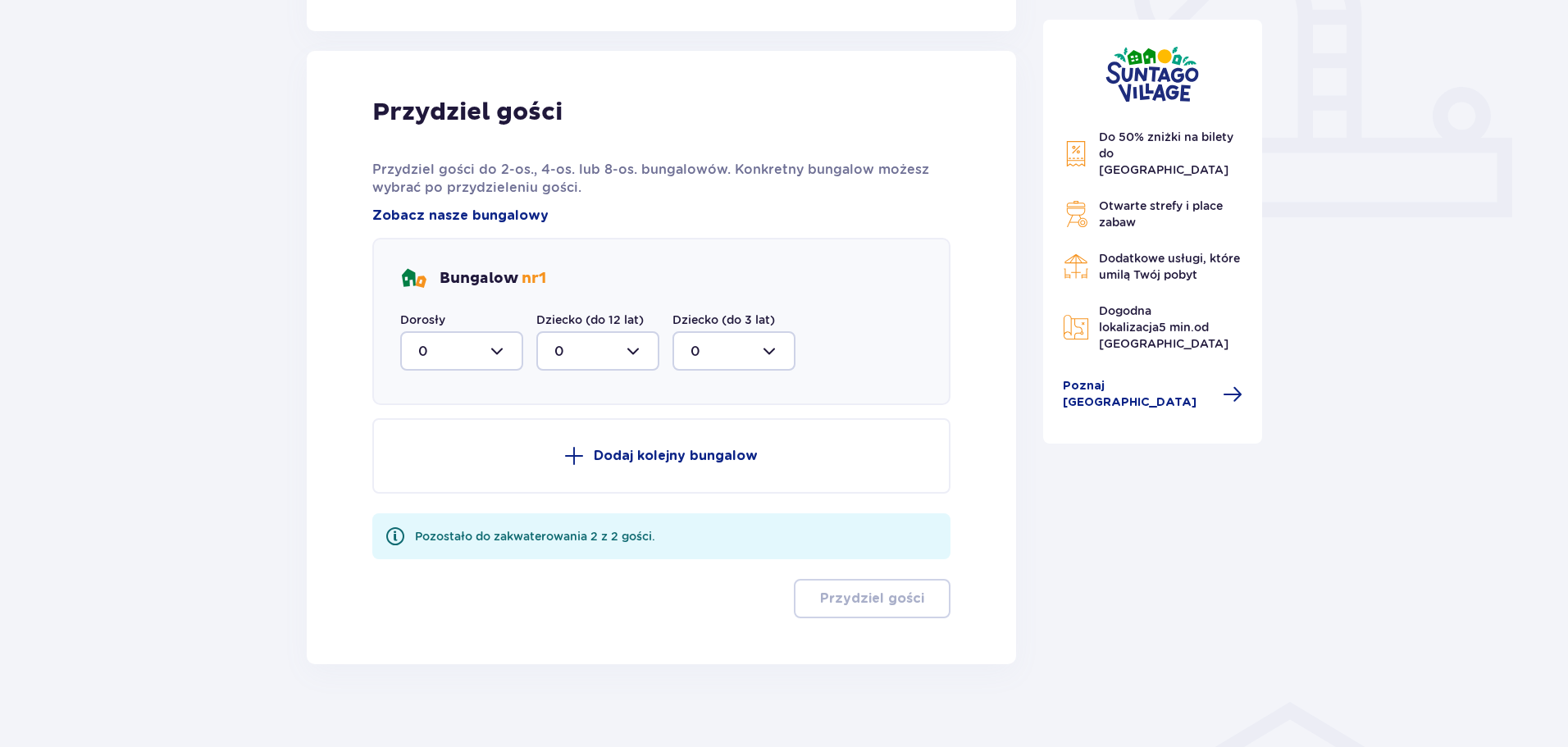
scroll to position [646, 0]
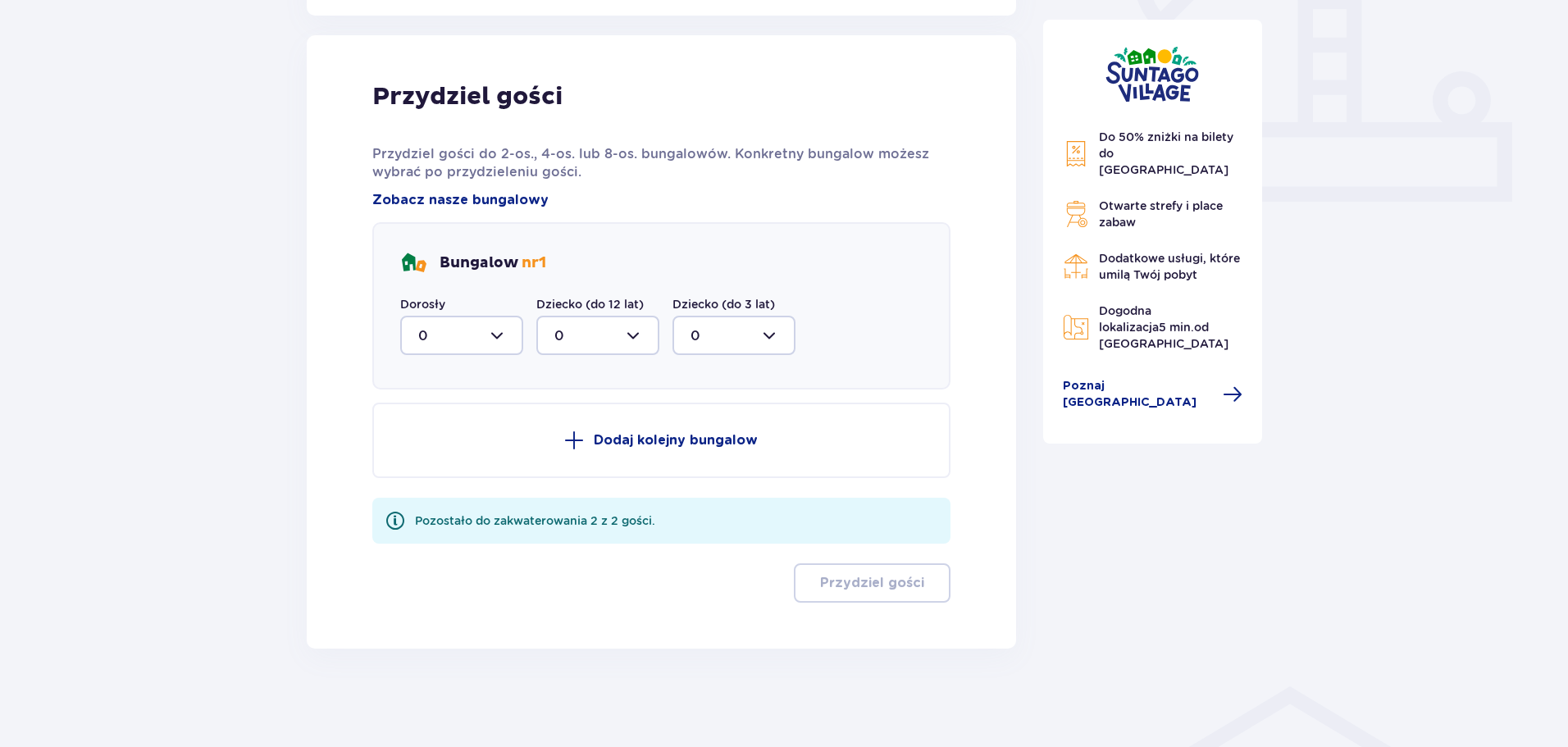
click at [499, 342] on div at bounding box center [462, 335] width 123 height 39
click at [424, 460] on p "2" at bounding box center [423, 454] width 8 height 18
type input "2"
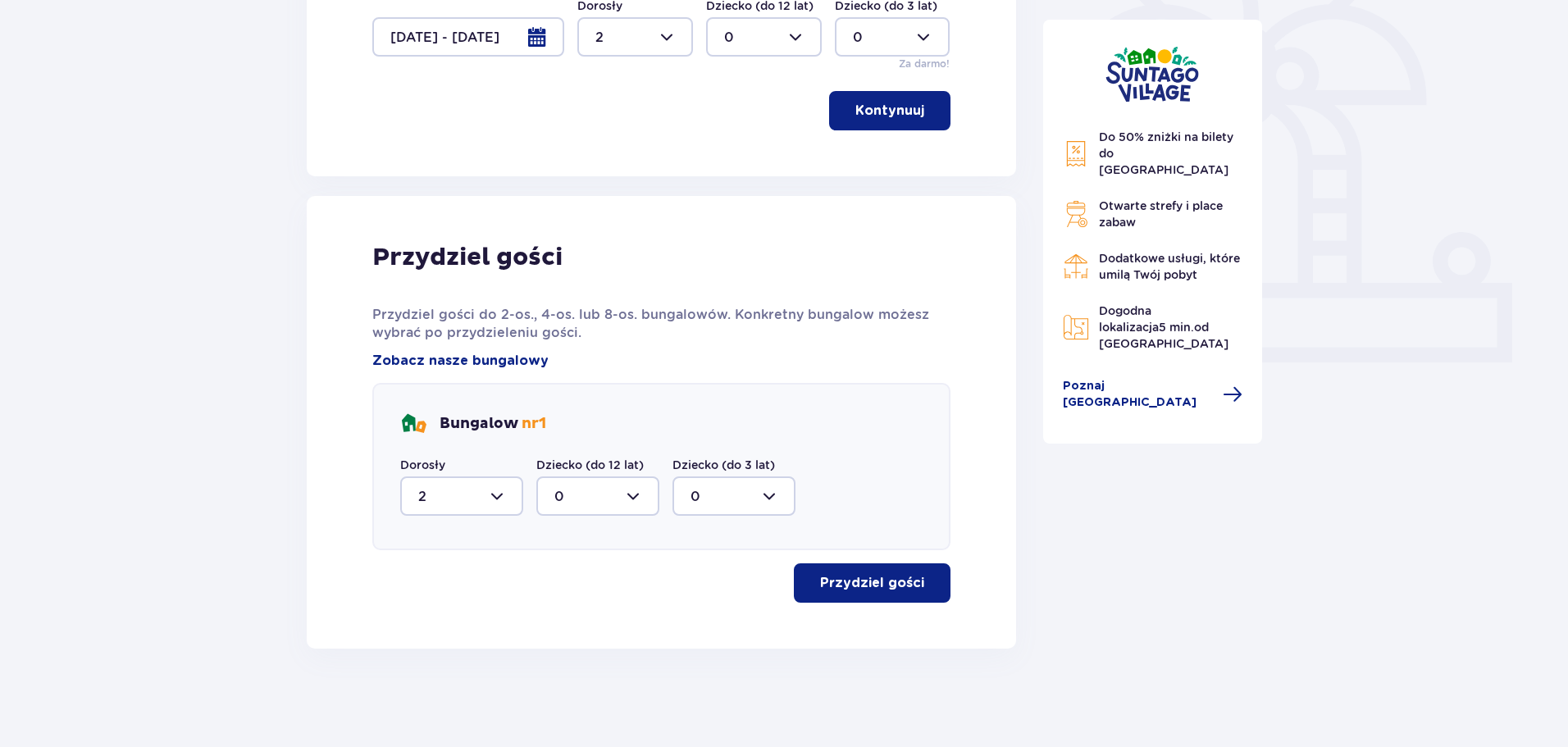
scroll to position [485, 0]
click at [866, 580] on p "Przydziel gości" at bounding box center [872, 584] width 104 height 18
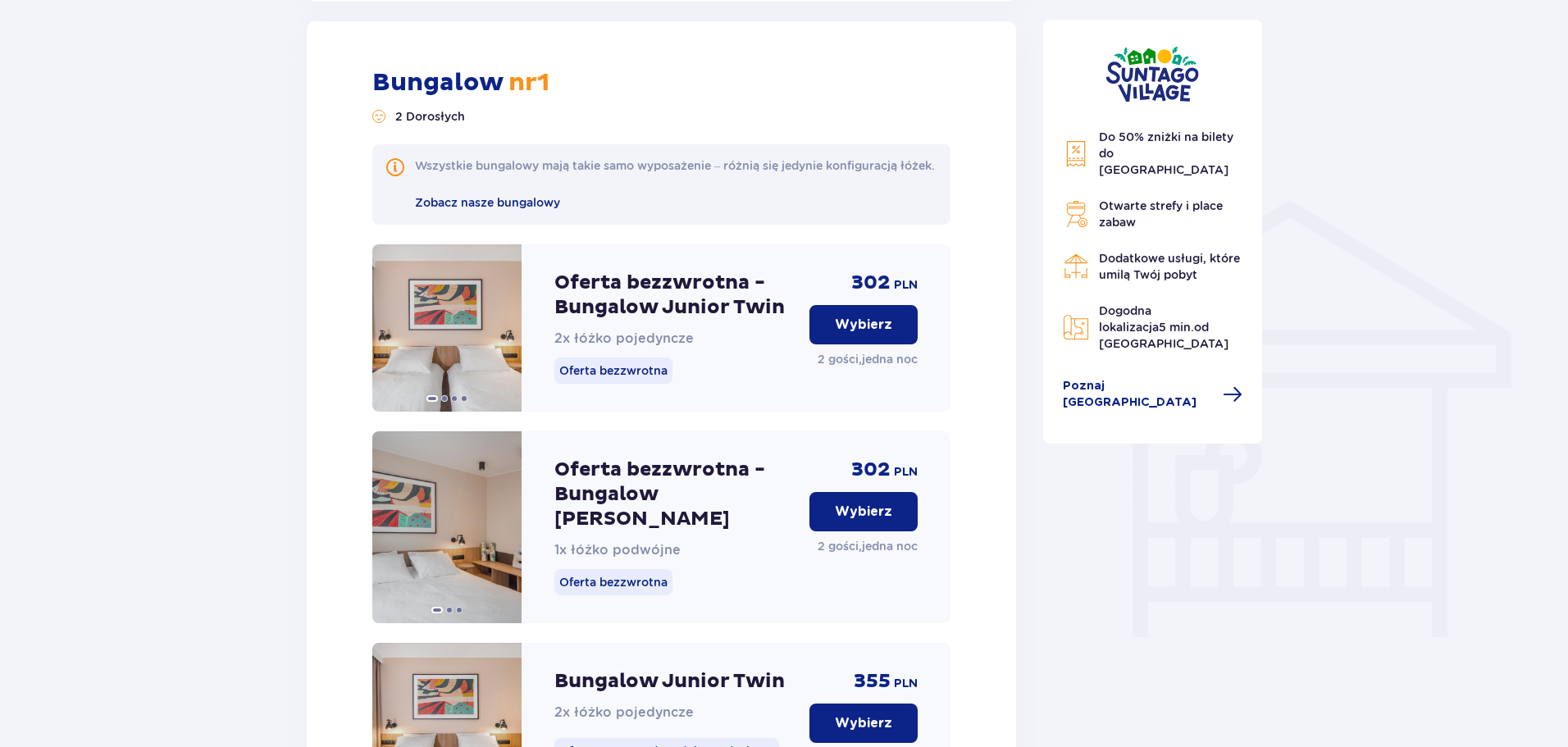
scroll to position [1133, 0]
